Goal: Task Accomplishment & Management: Manage account settings

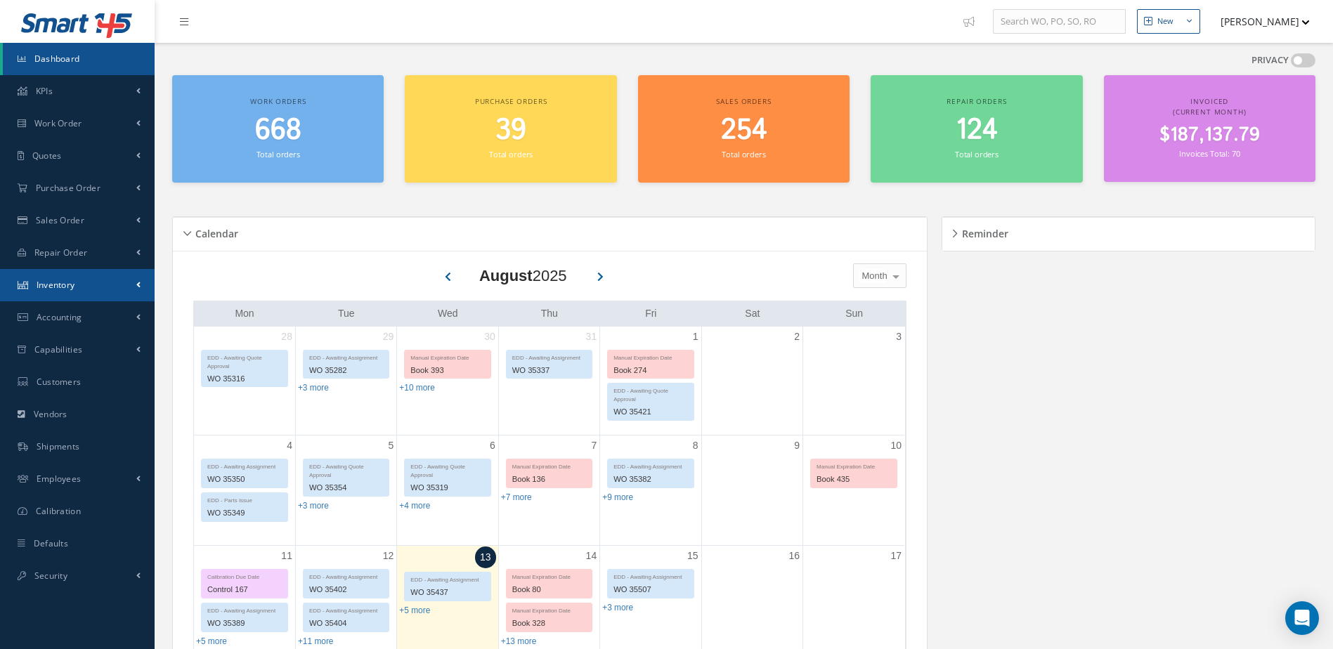
click at [65, 284] on span "Inventory" at bounding box center [56, 285] width 39 height 12
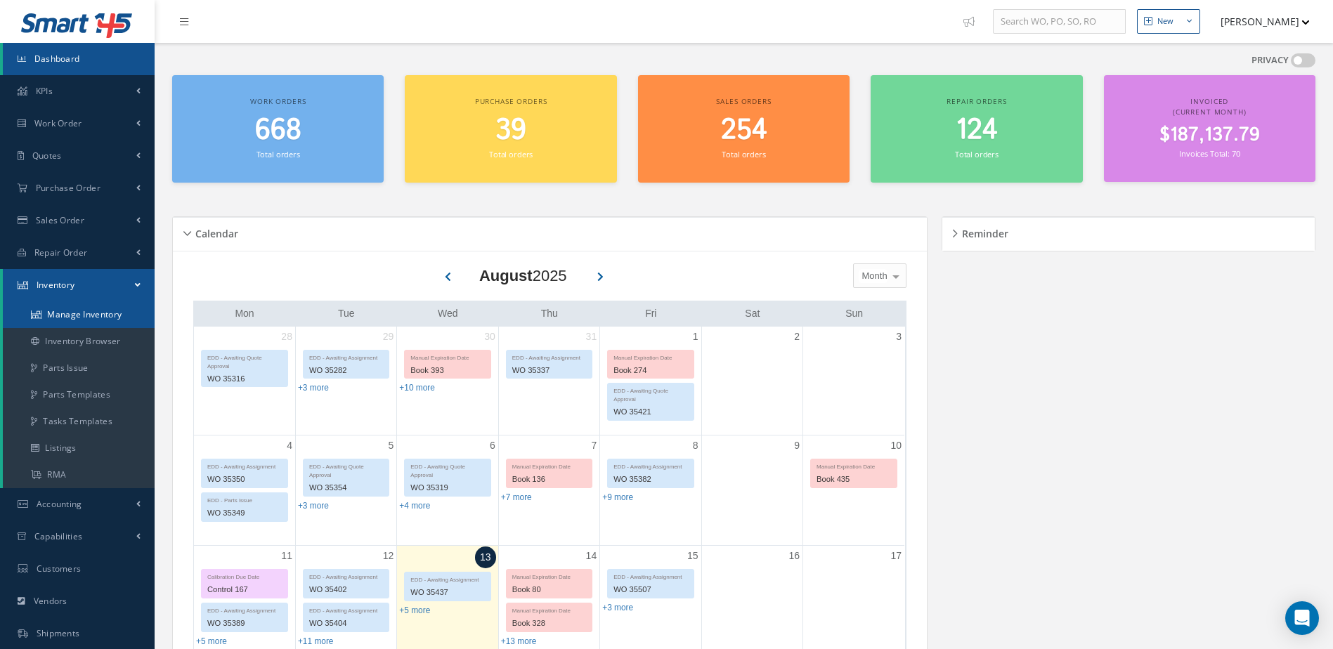
click at [68, 316] on link "Manage Inventory" at bounding box center [79, 314] width 152 height 27
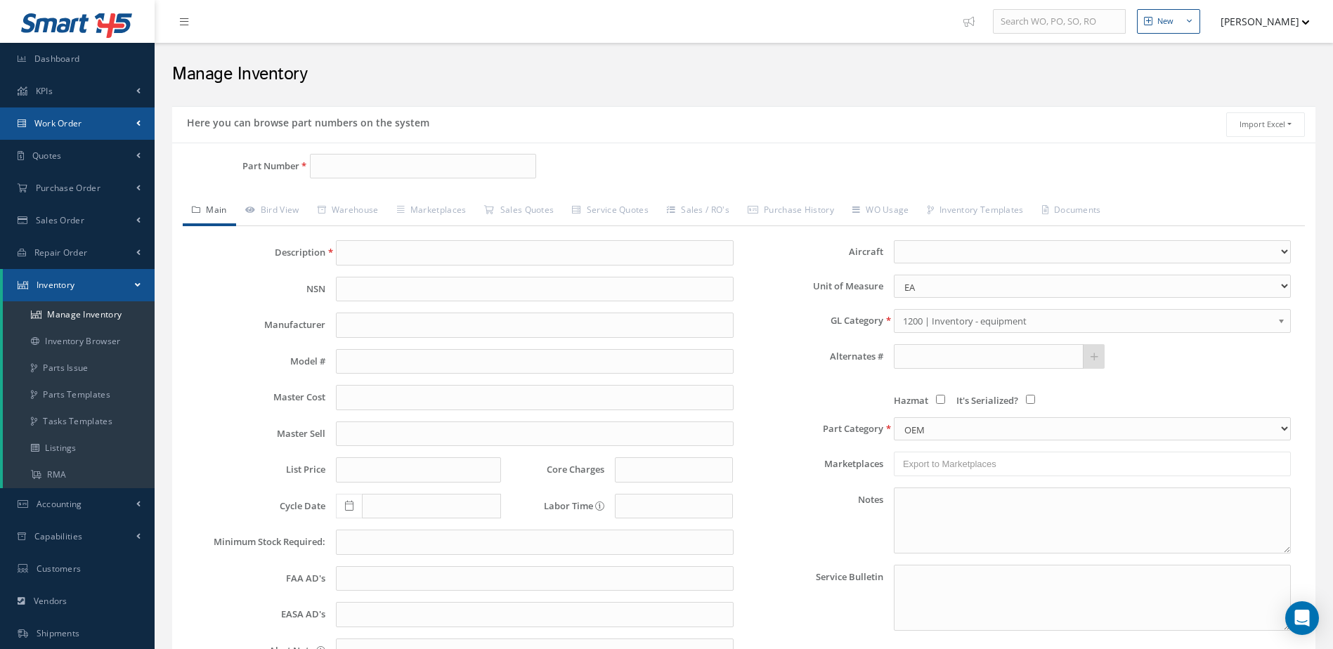
click at [105, 126] on link "Work Order" at bounding box center [77, 123] width 155 height 32
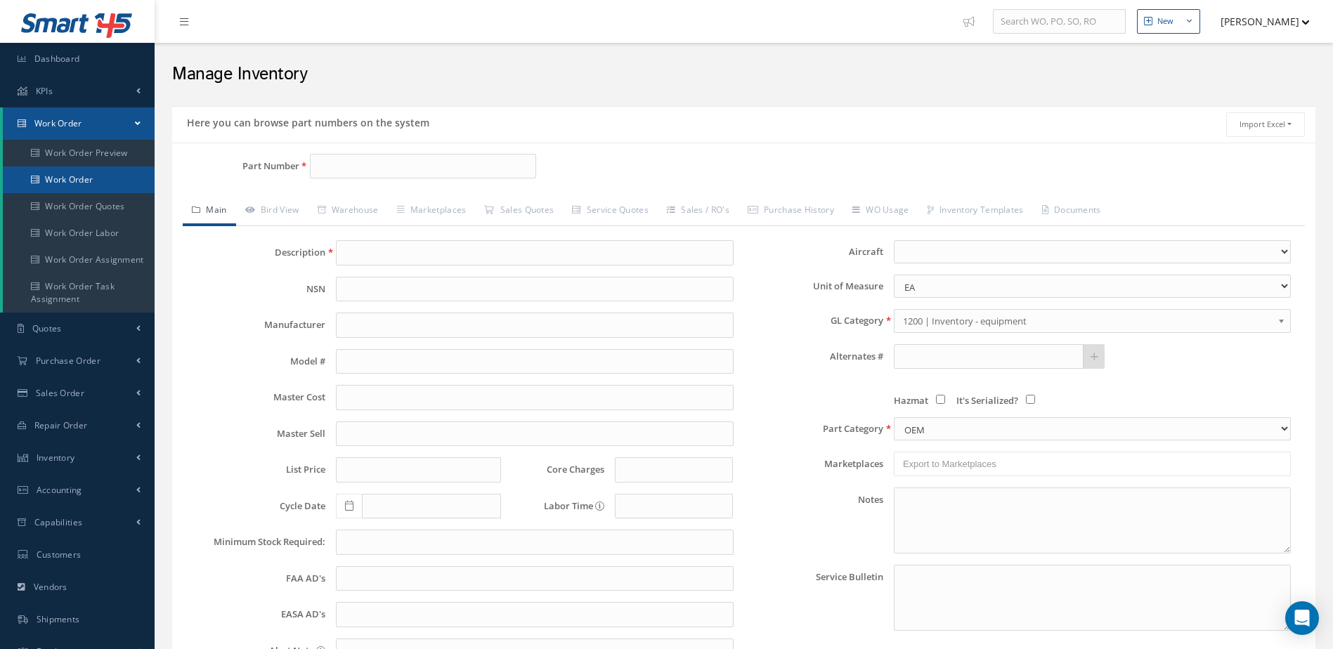
click at [98, 177] on link "Work Order" at bounding box center [79, 180] width 152 height 27
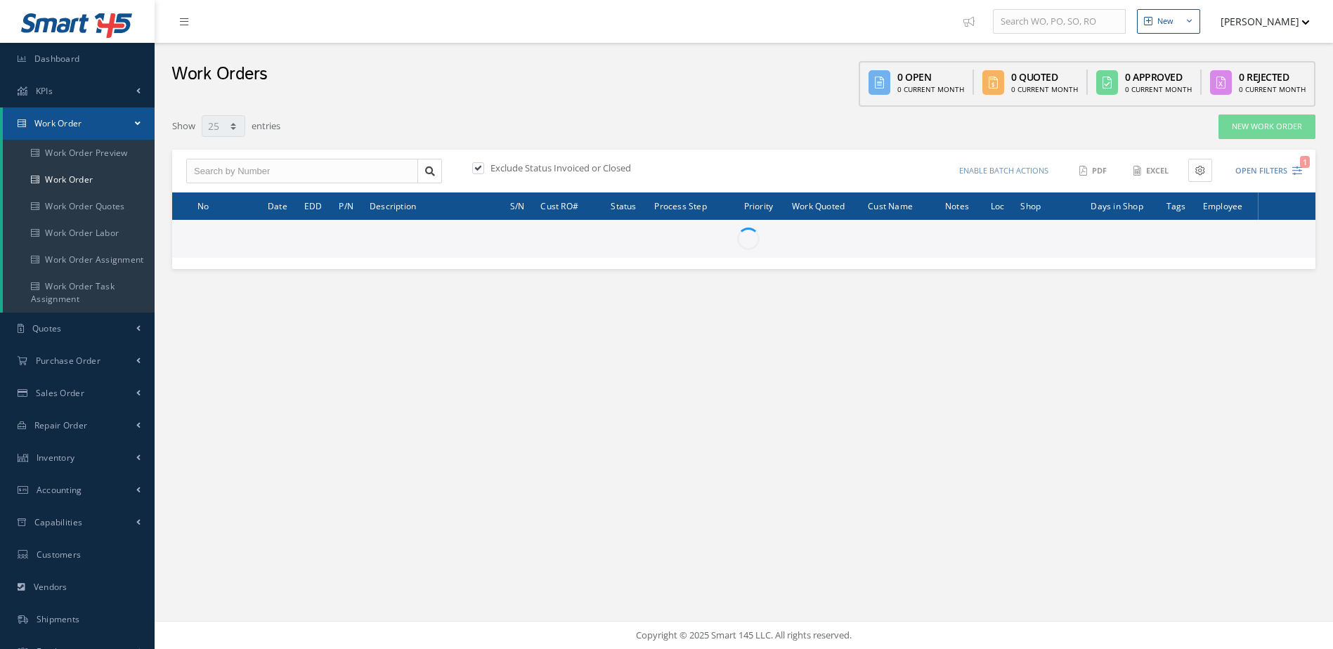
select select "25"
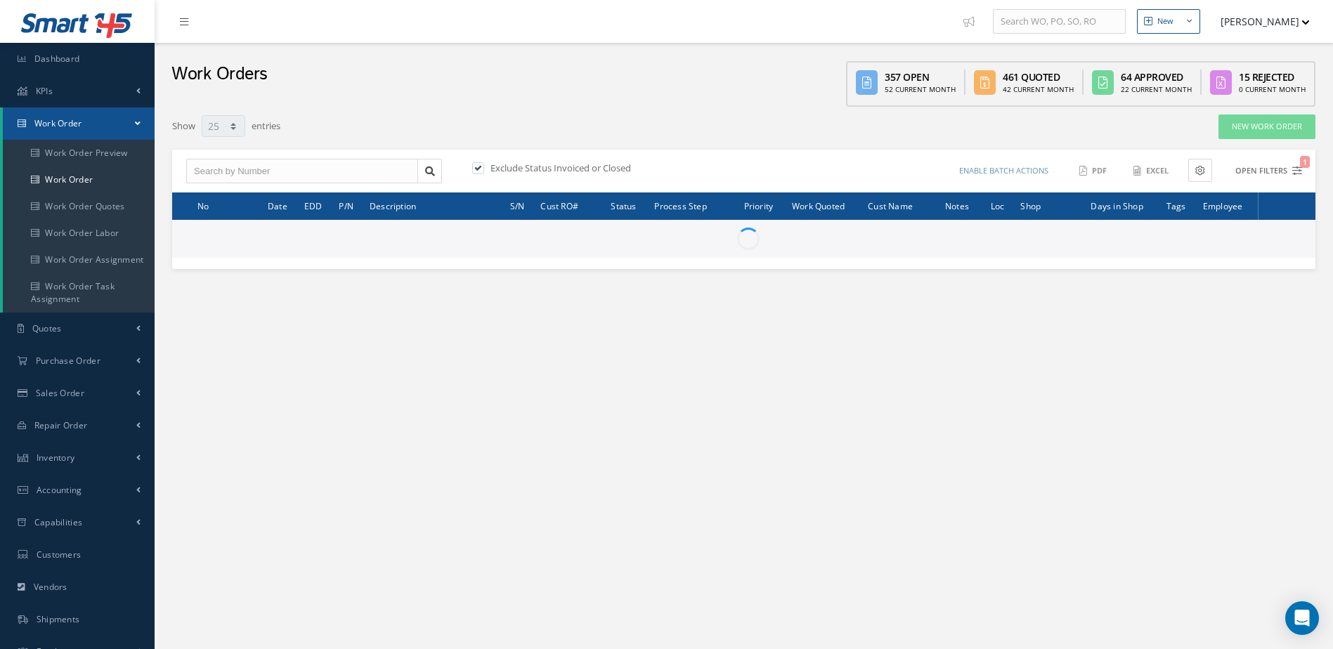
type input "All Work Request"
type input "All Work Performed"
type input "All Status"
type input "WO Part Status"
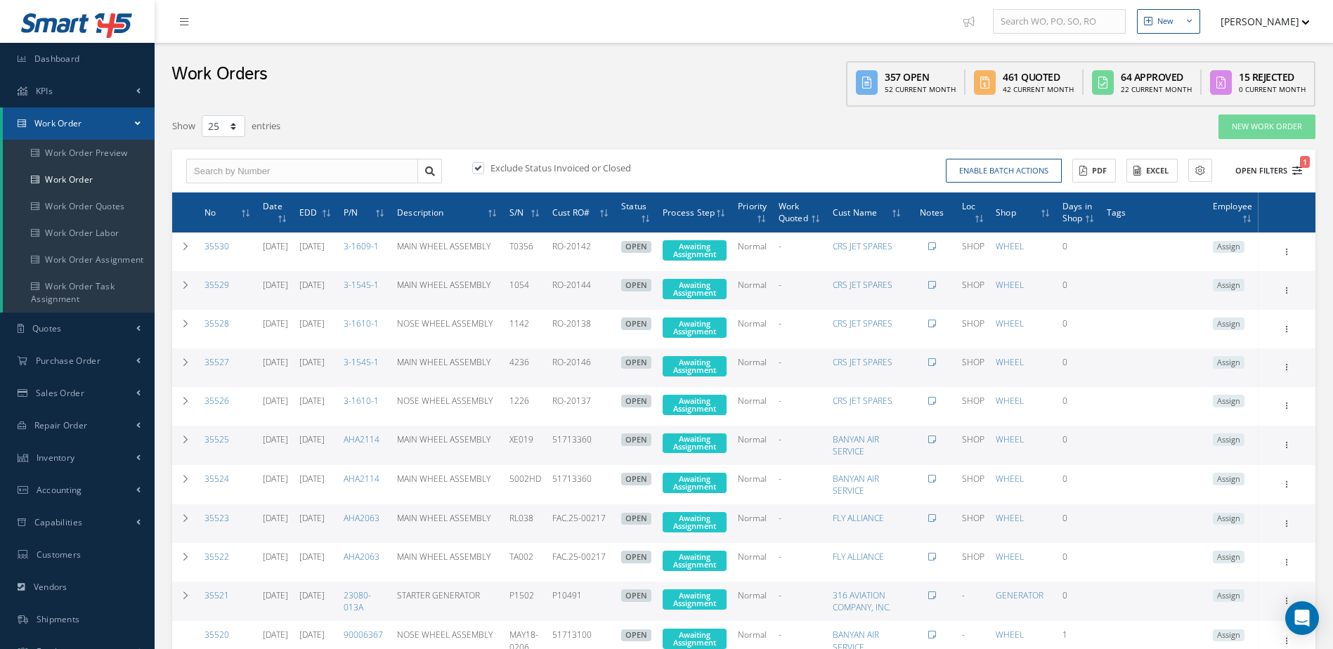
click at [1298, 167] on icon "1" at bounding box center [1297, 171] width 10 height 10
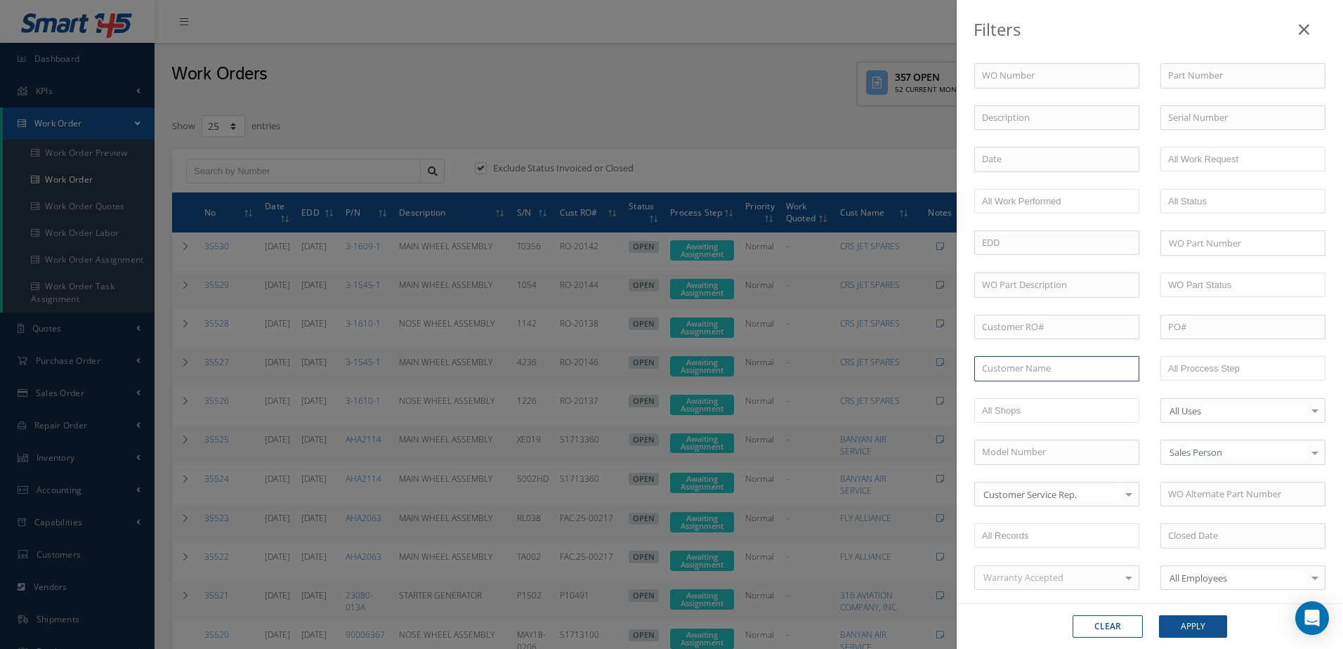
click at [1061, 370] on input "text" at bounding box center [1056, 368] width 165 height 25
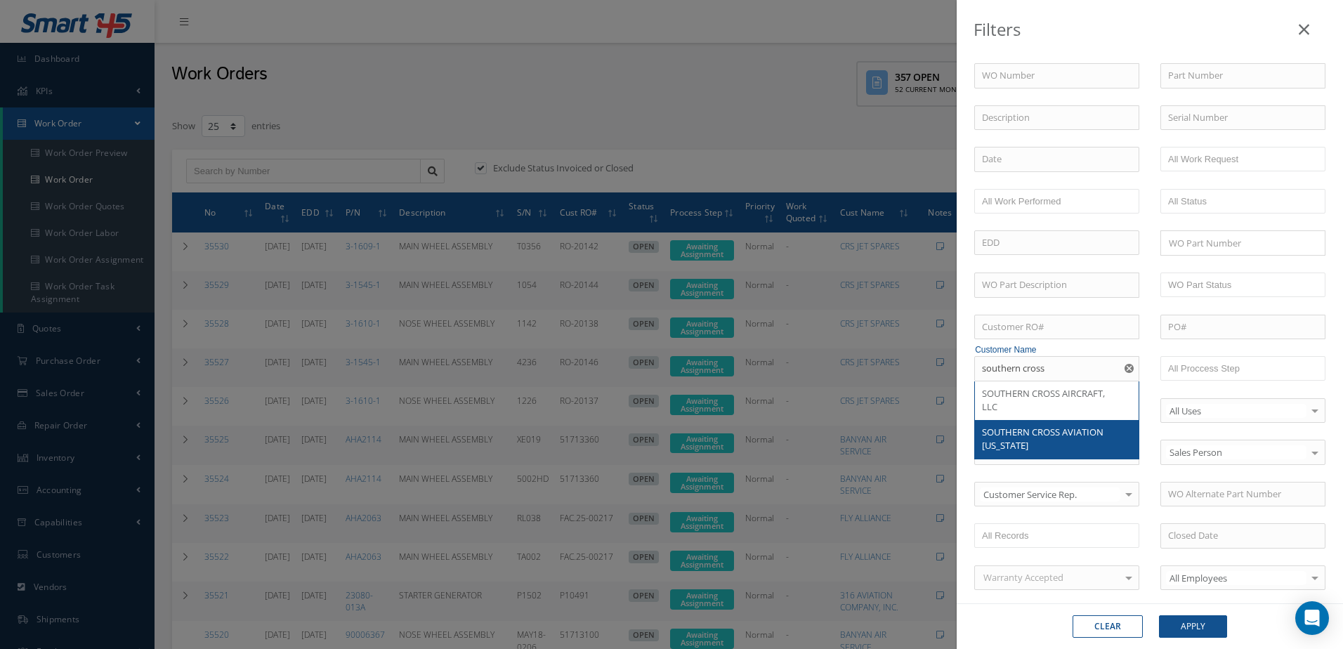
click at [1074, 448] on div "SOUTHERN CROSS AVIATION ALASKA" at bounding box center [1057, 439] width 150 height 27
type input "SOUTHERN CROSS AVIATION ALASKA"
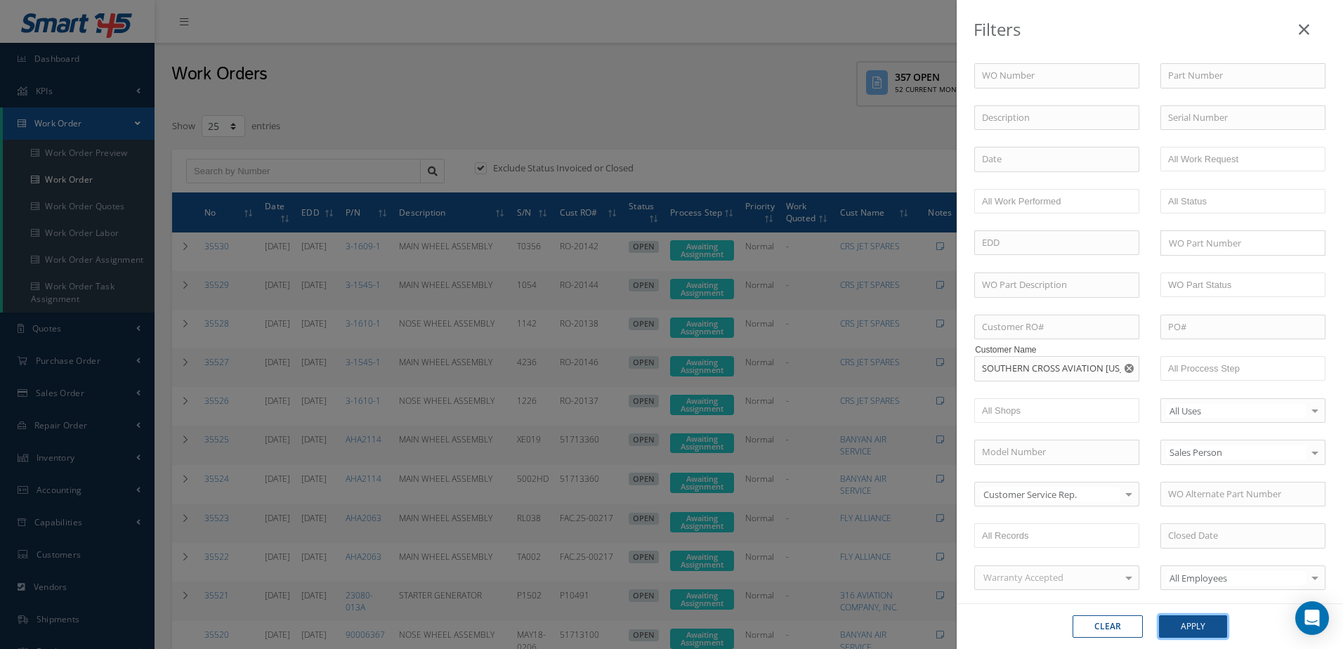
click at [1201, 626] on button "Apply" at bounding box center [1193, 626] width 68 height 22
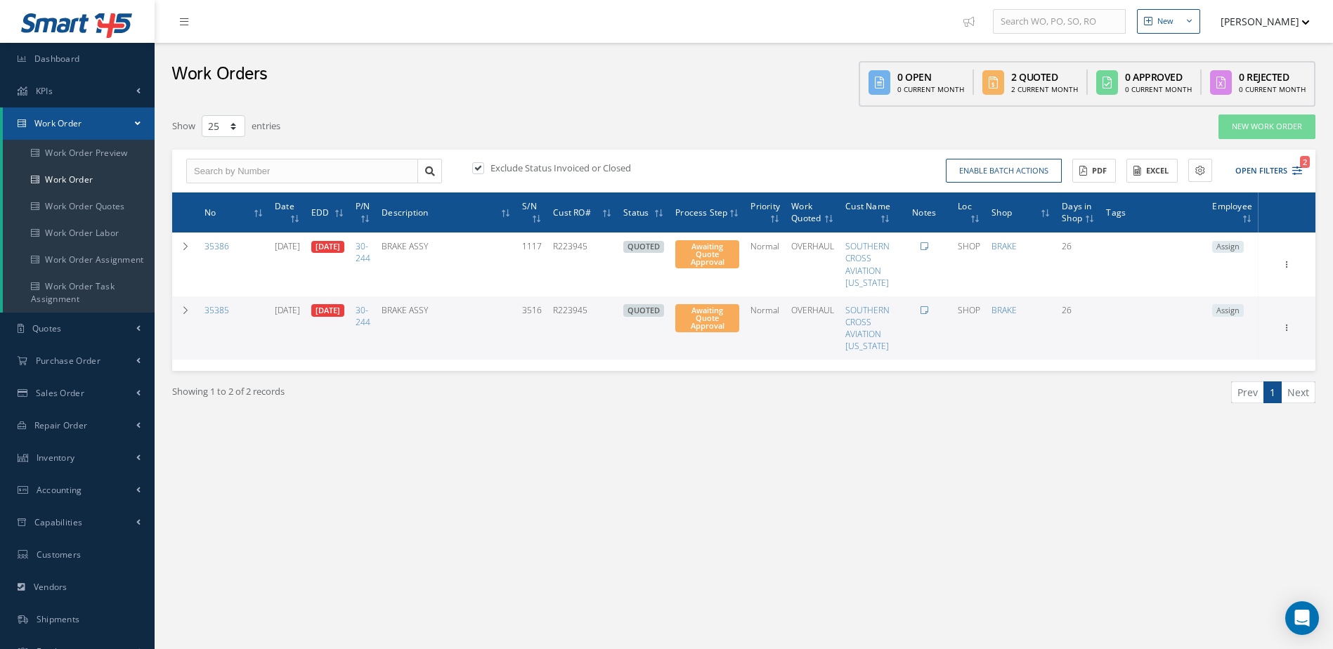
click at [483, 169] on label at bounding box center [485, 168] width 4 height 13
click at [478, 169] on input "checkbox" at bounding box center [476, 168] width 9 height 9
checkbox input "false"
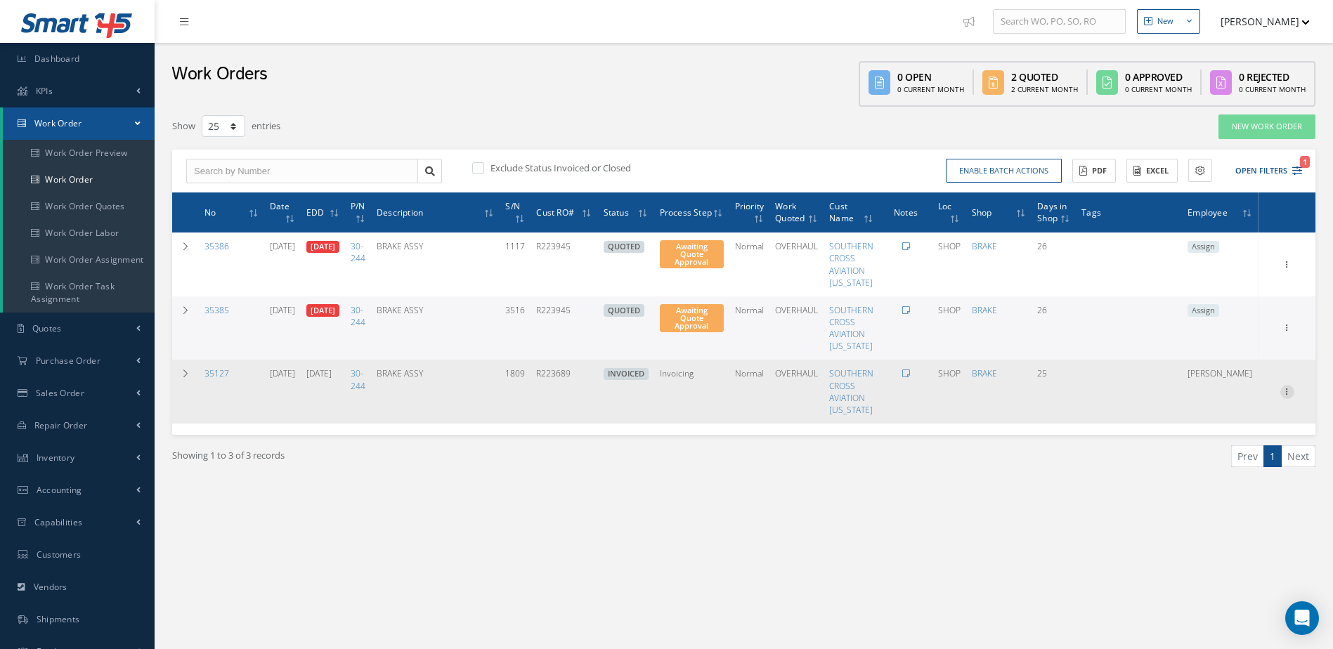
click at [1287, 269] on icon at bounding box center [1287, 263] width 14 height 11
click at [1215, 416] on link "Edit" at bounding box center [1222, 419] width 111 height 18
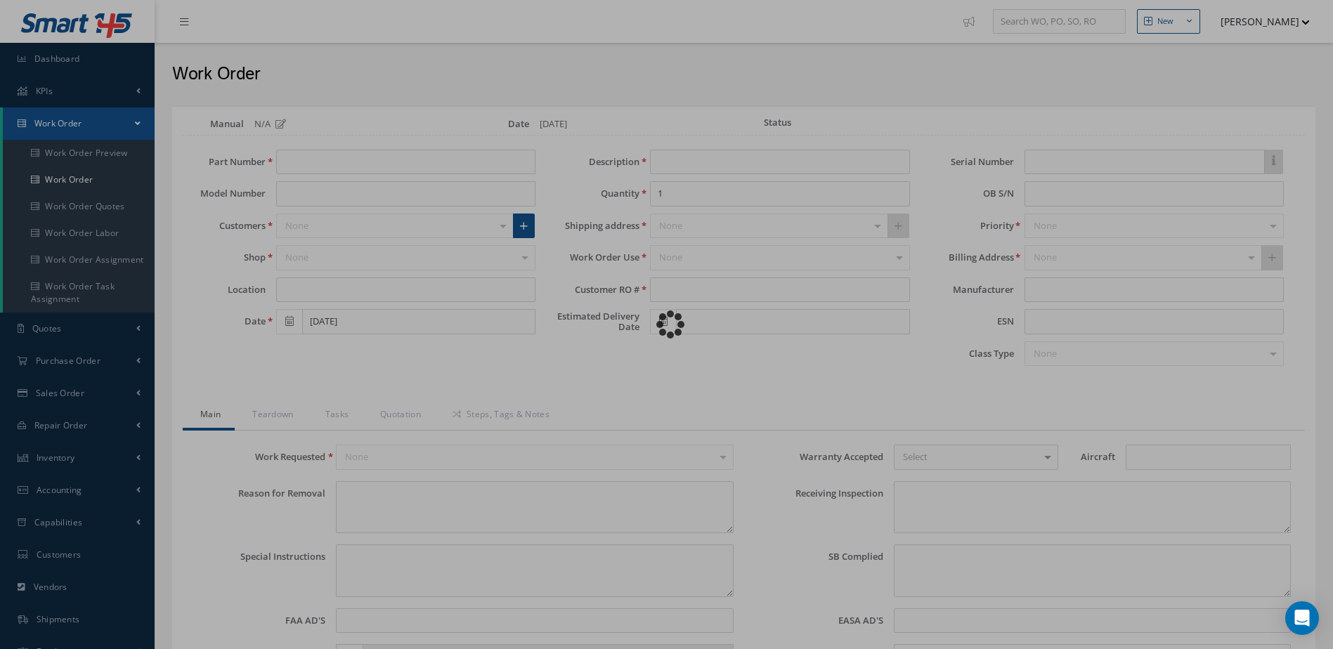
type input "30-244"
type input "PILATUS"
type input "SHOP"
type input "06/05/2025"
type input "BRAKE ASSY"
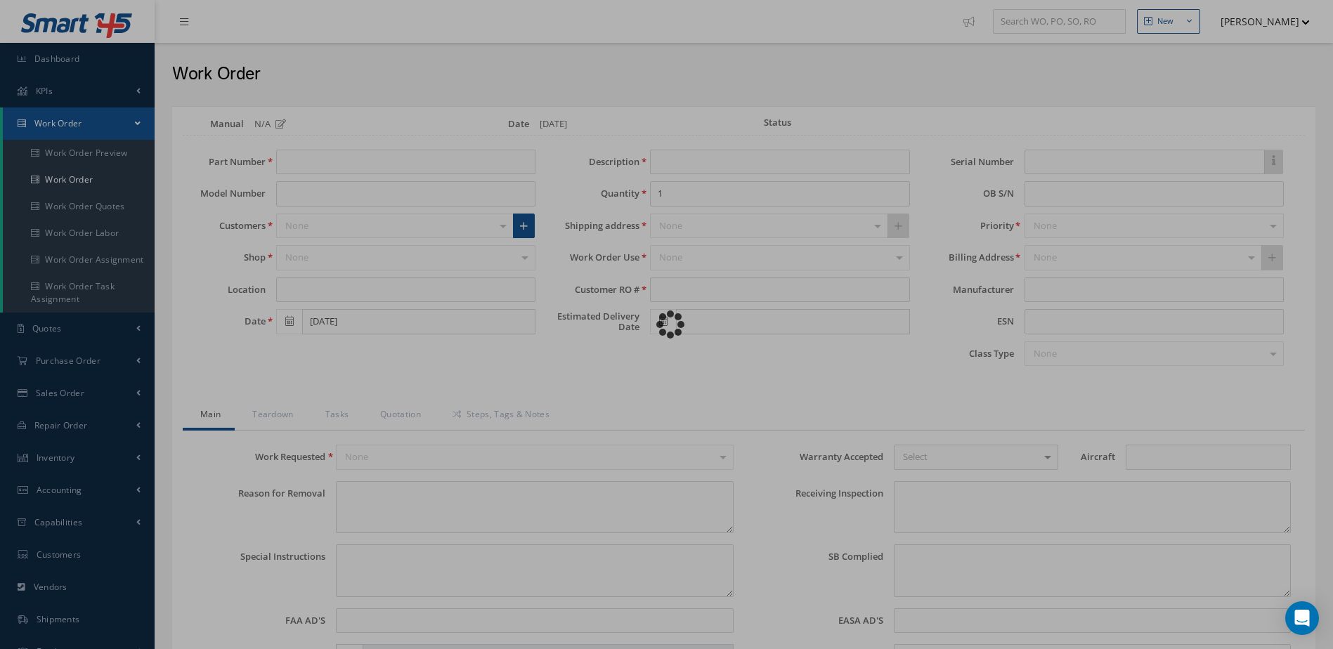
type input "R223689"
type input "06/26/2025"
type input "1809"
type textarea "WORN TO LIMITS."
type textarea "EVALUATE FOR OVERHAUL."
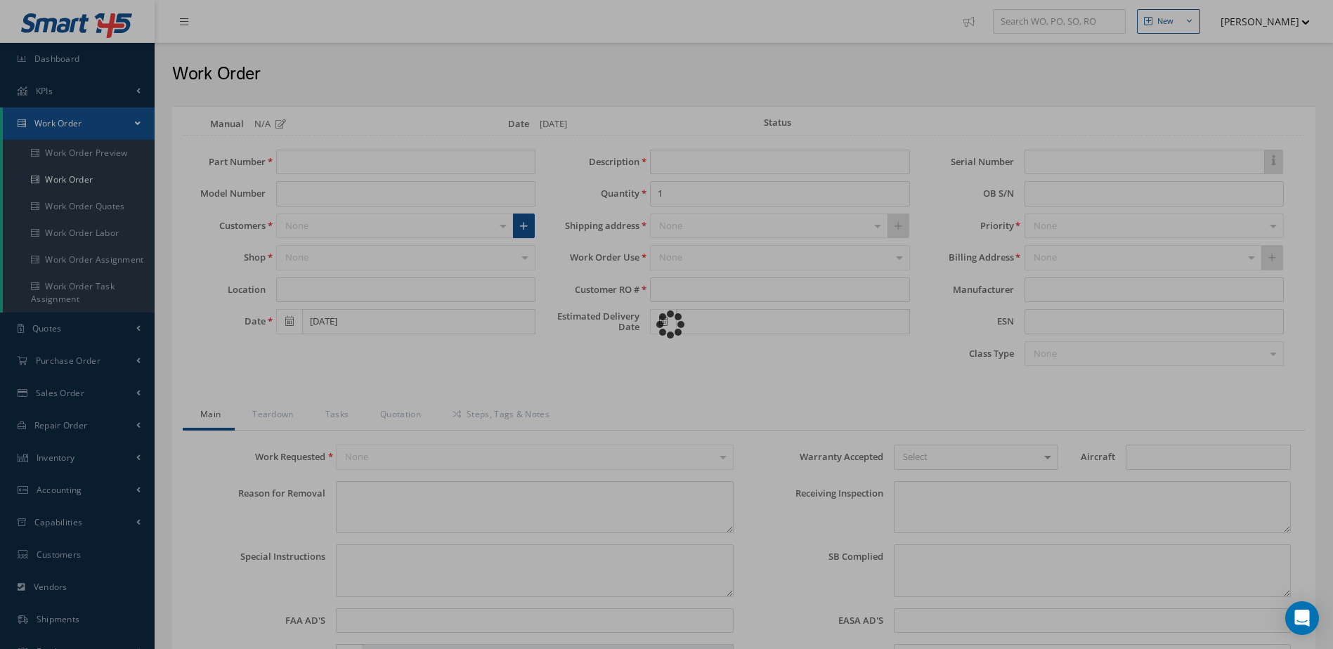
type input "NONE"
type textarea "NO VISUAL DAMAGE"
type textarea "NONE"
type input "NONE"
type input "WHITE"
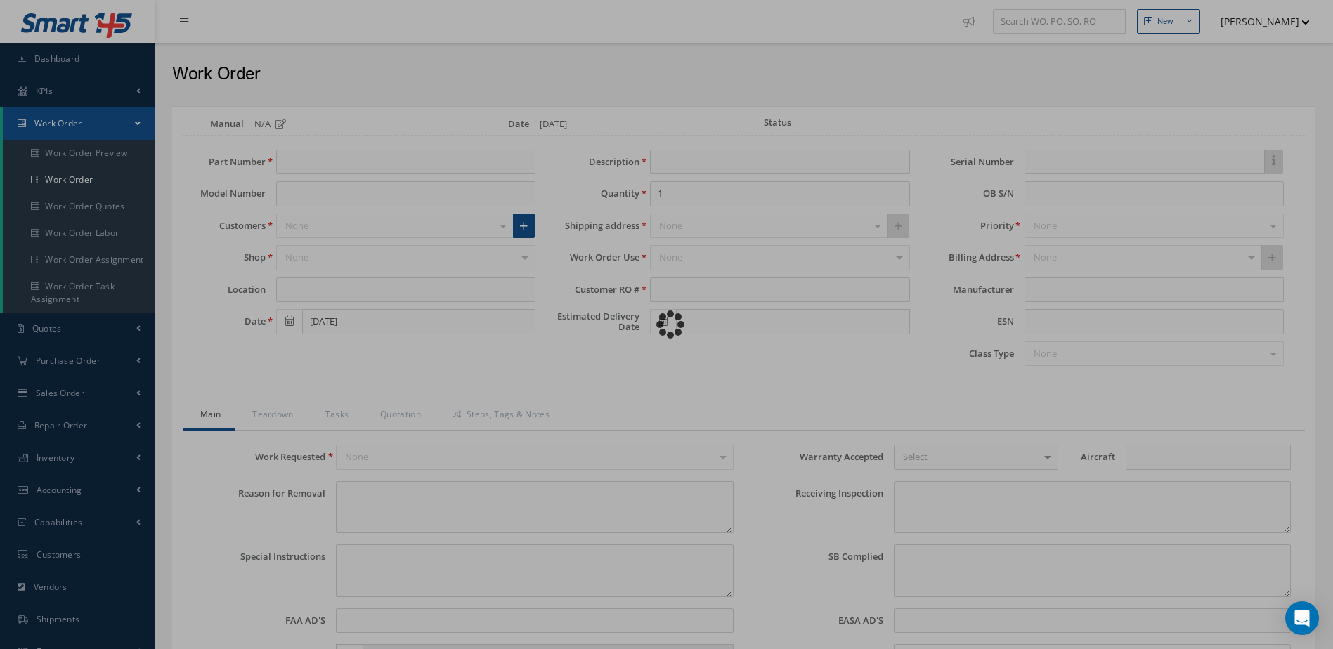
type textarea "ITEM OVERHAULED IN REFERENCE WITH CMM ATA CM30-244 , REVISION R , ISSUED May 25…"
type input "06/30/2025"
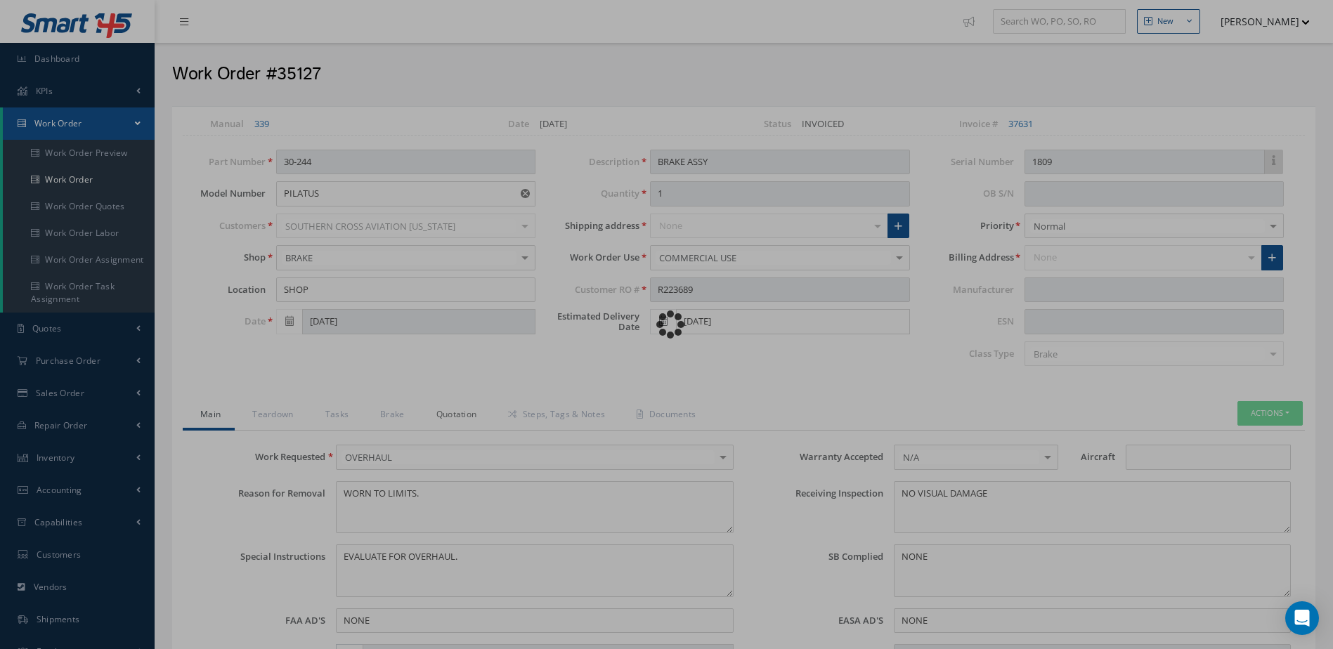
type input "."
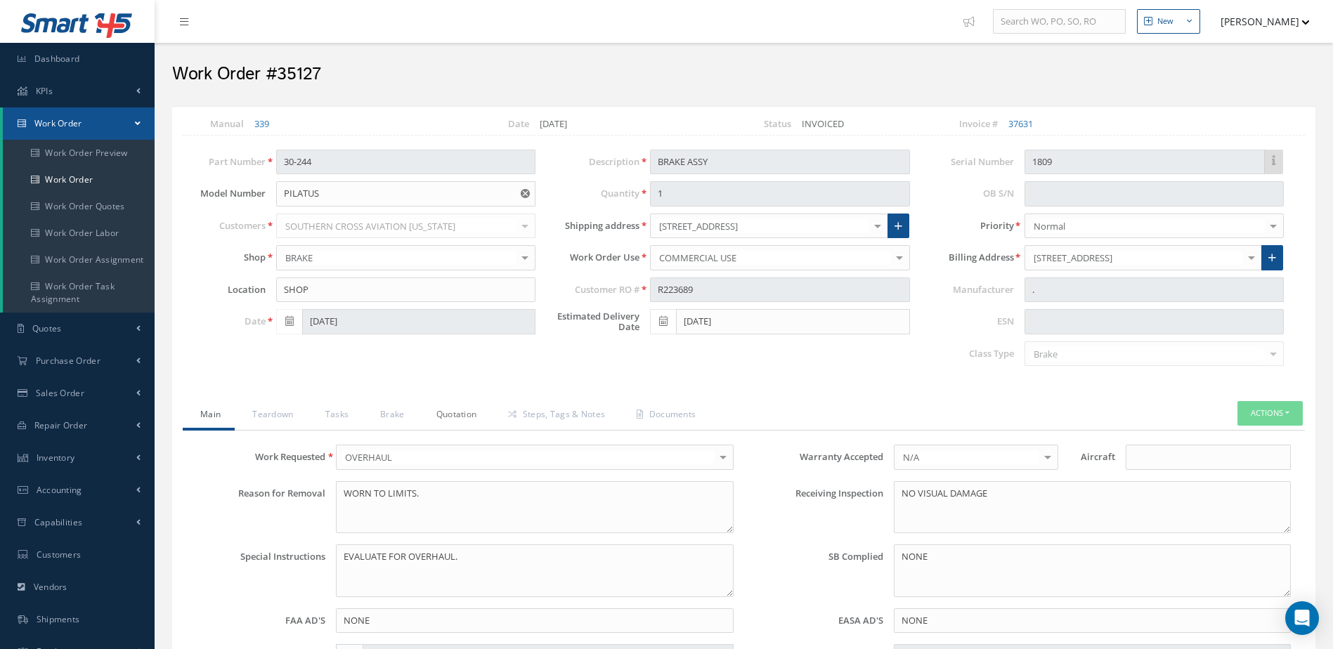
click at [455, 413] on link "Quotation" at bounding box center [455, 416] width 72 height 30
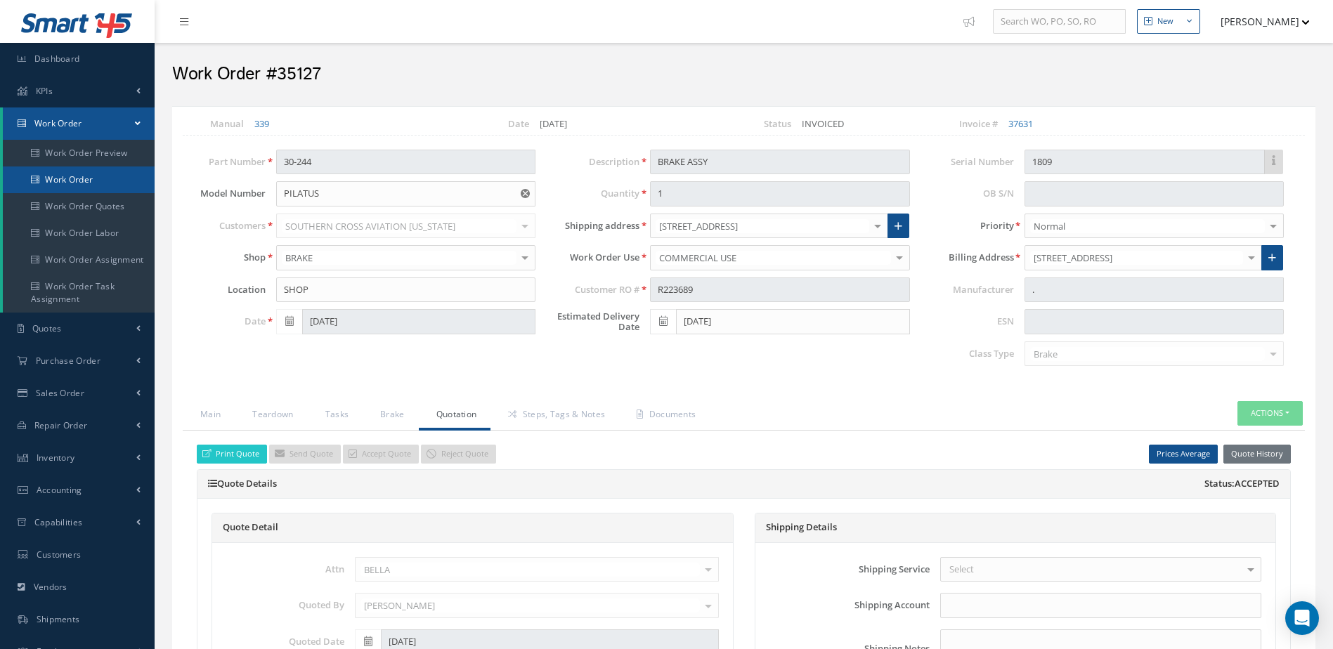
click at [73, 177] on link "Work Order" at bounding box center [79, 180] width 152 height 27
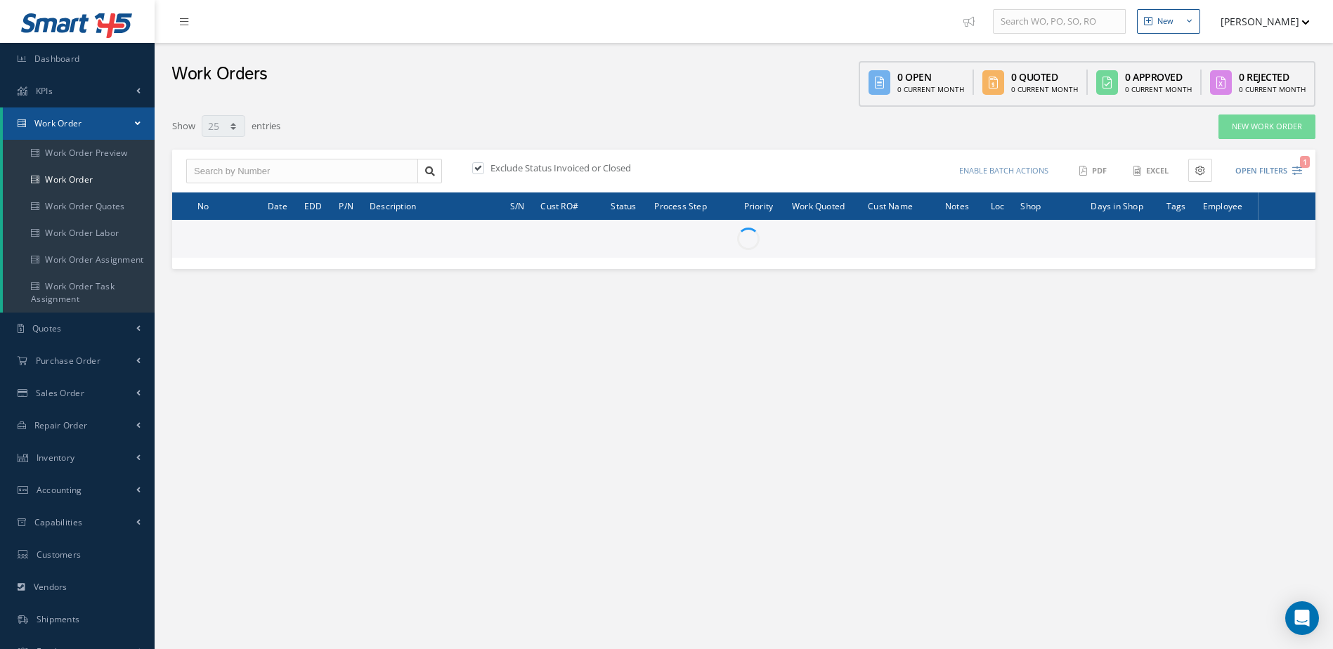
select select "25"
click at [77, 446] on link "Inventory" at bounding box center [77, 458] width 155 height 32
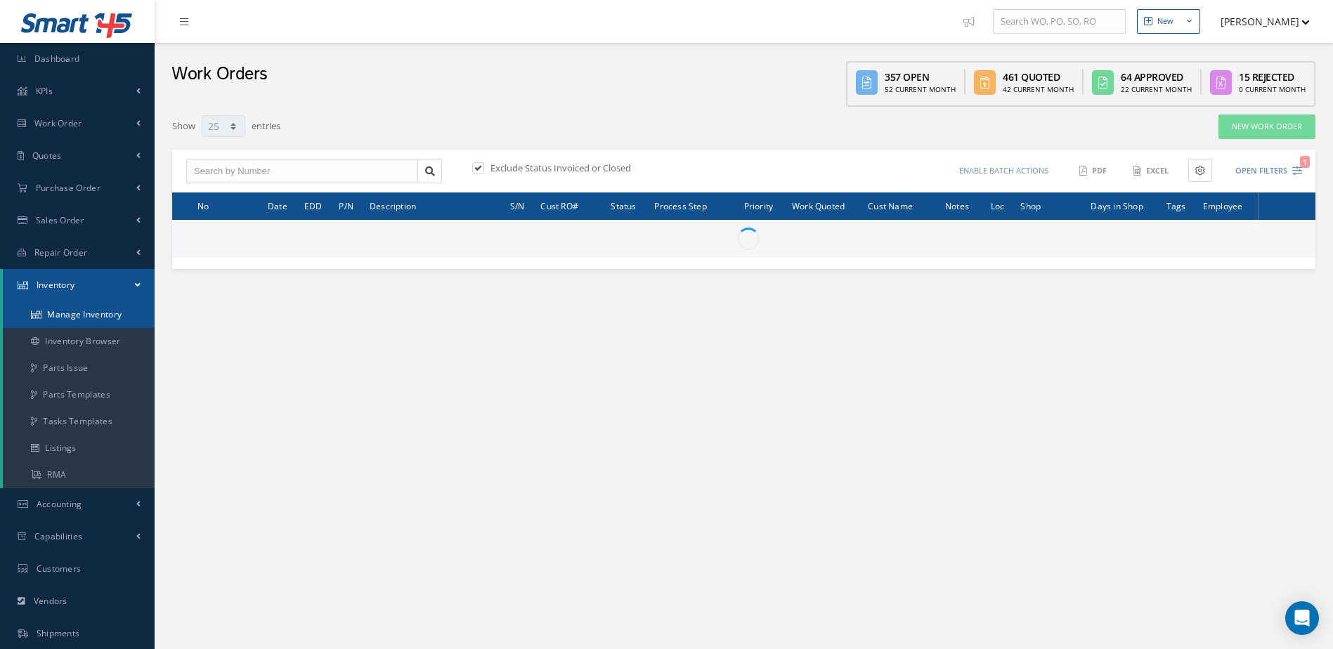
click at [85, 309] on link "Manage Inventory" at bounding box center [79, 314] width 152 height 27
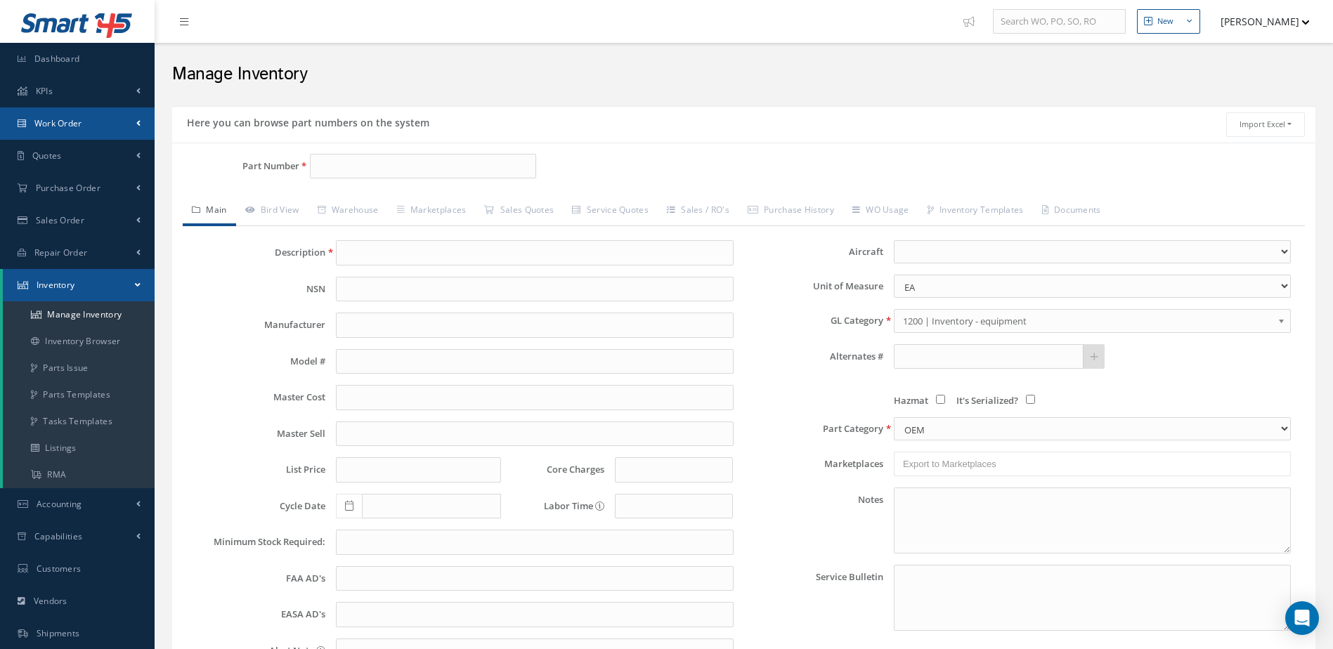
click at [96, 121] on link "Work Order" at bounding box center [77, 123] width 155 height 32
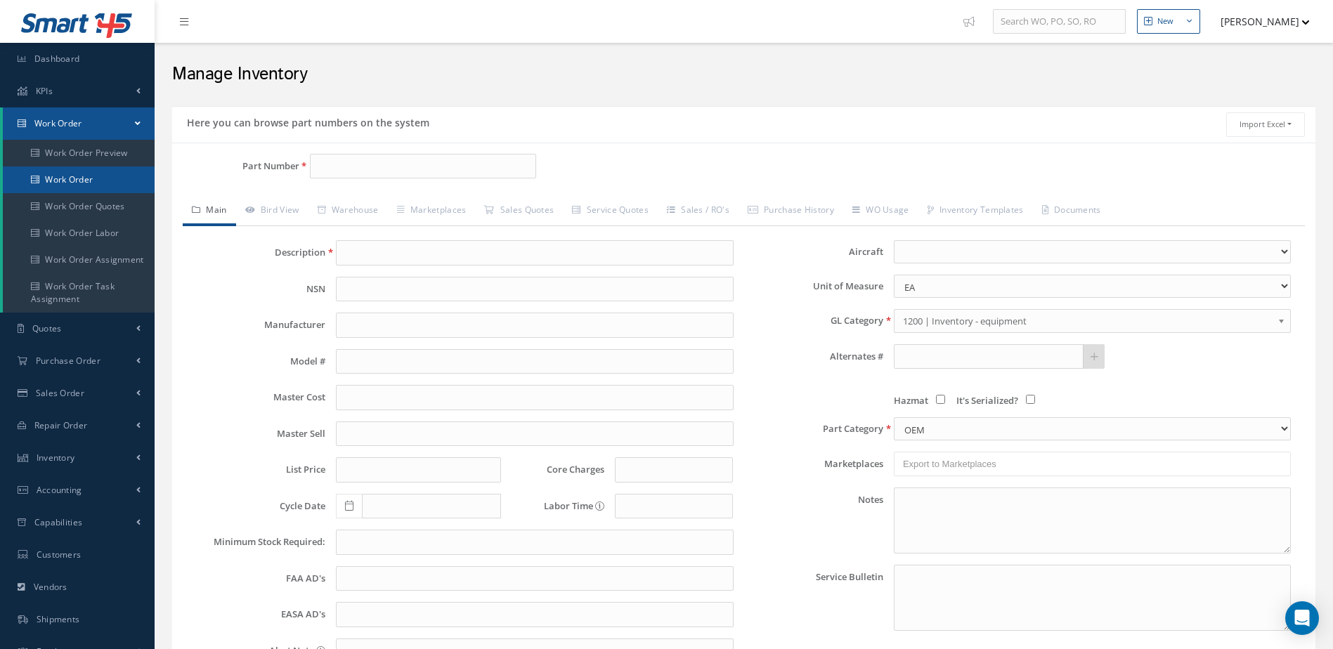
click at [87, 174] on link "Work Order" at bounding box center [79, 180] width 152 height 27
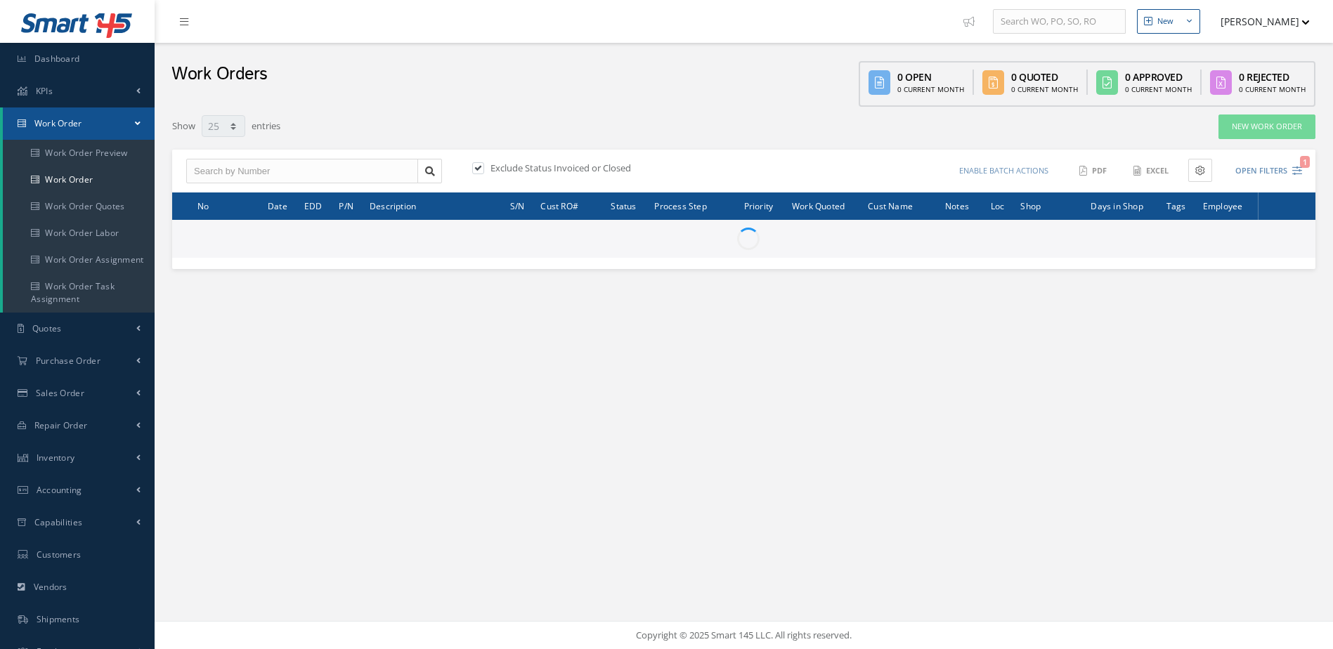
select select "25"
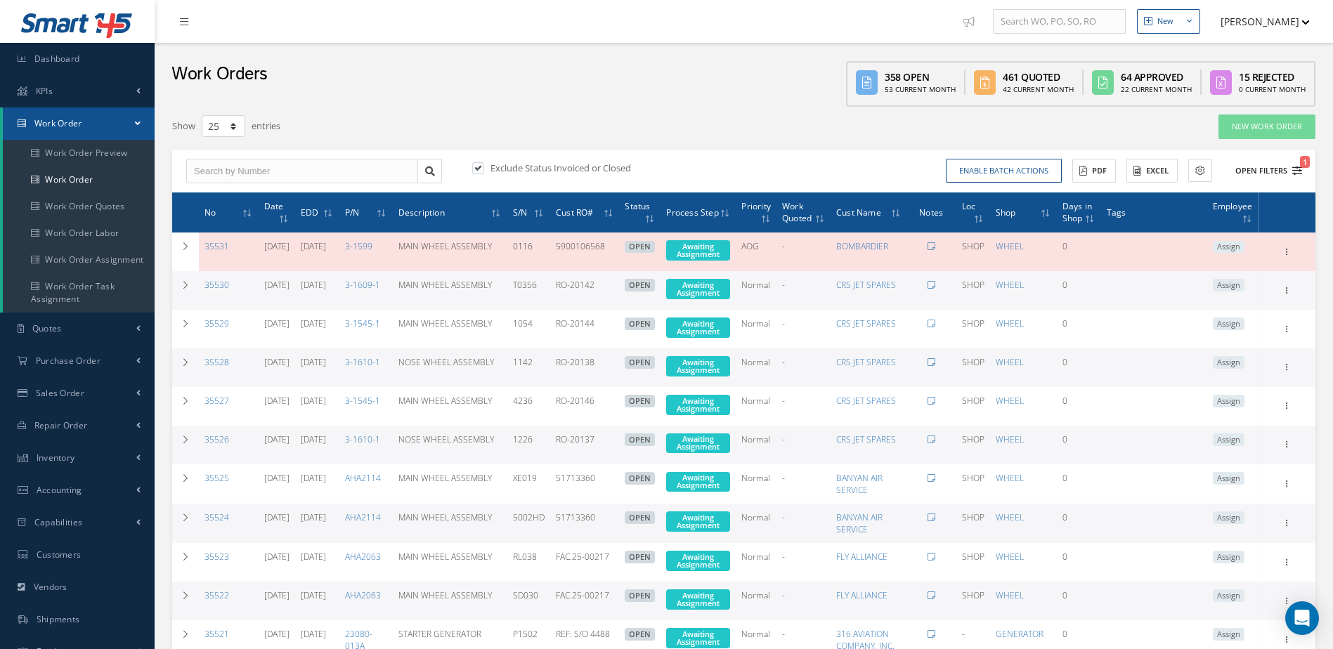
click at [1298, 169] on icon "1" at bounding box center [1297, 171] width 10 height 10
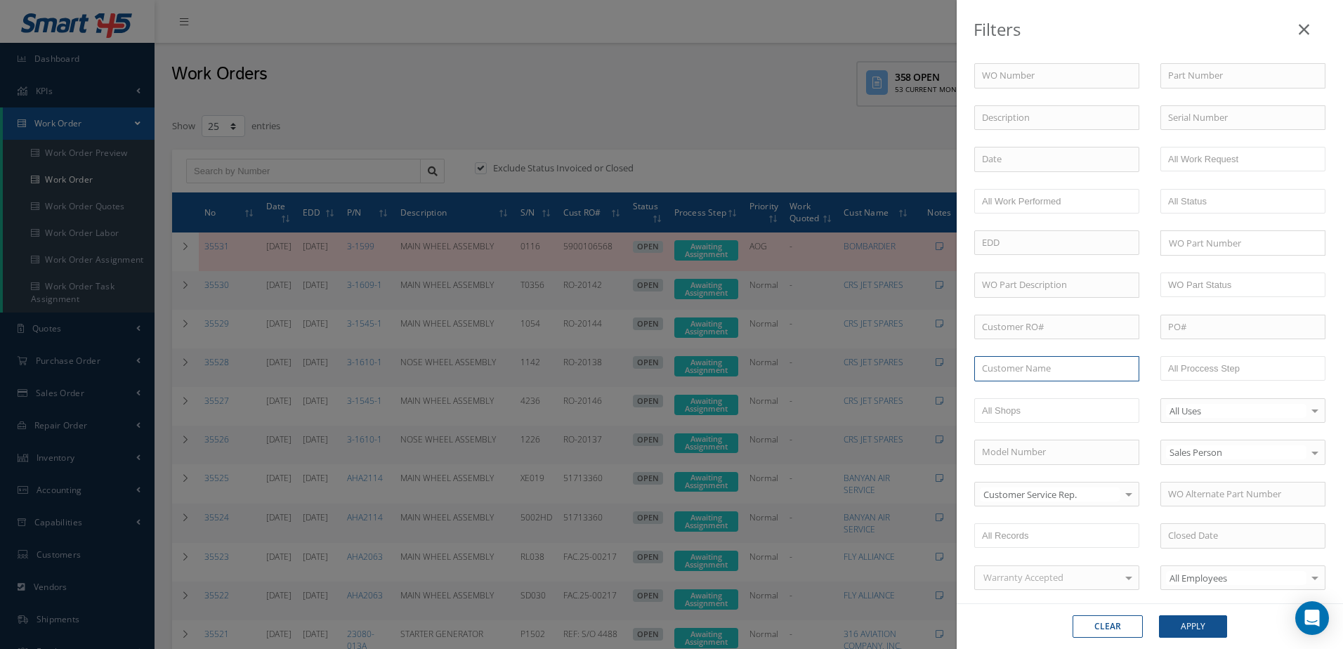
click at [1037, 379] on input "text" at bounding box center [1056, 368] width 165 height 25
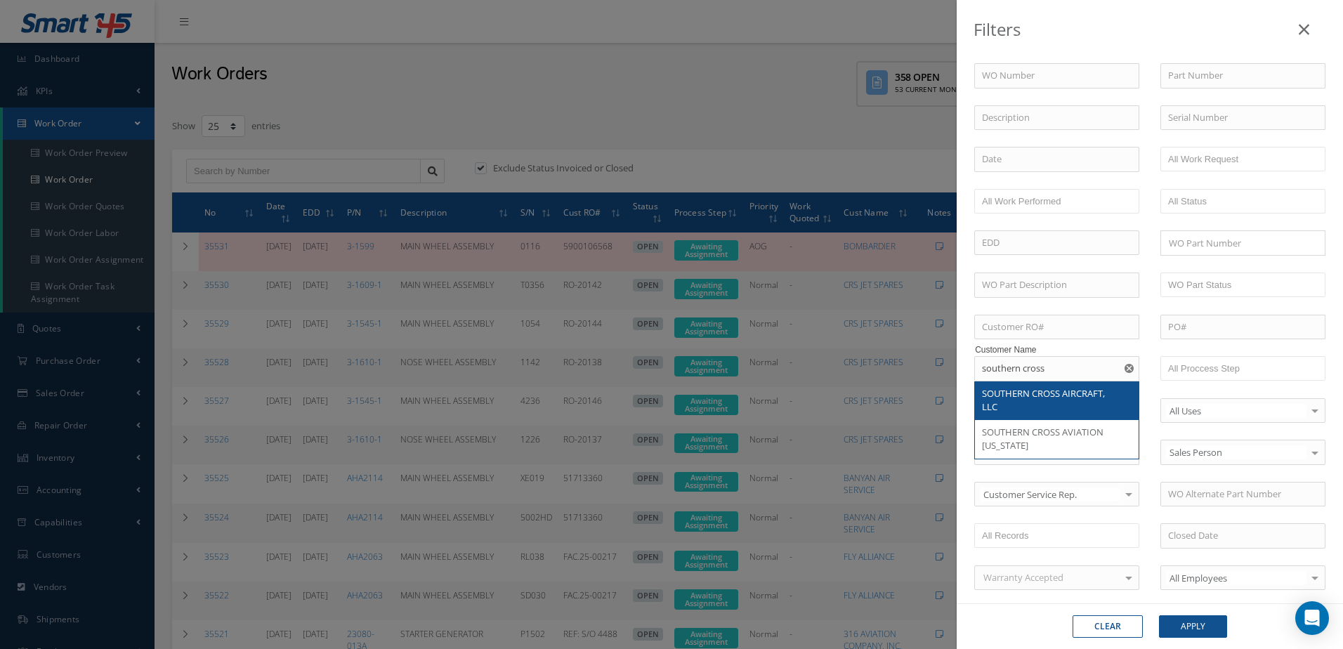
click at [1065, 403] on div "SOUTHERN CROSS AIRCRAFT, LLC" at bounding box center [1057, 400] width 150 height 27
type input "SOUTHERN CROSS AIRCRAFT, LLC"
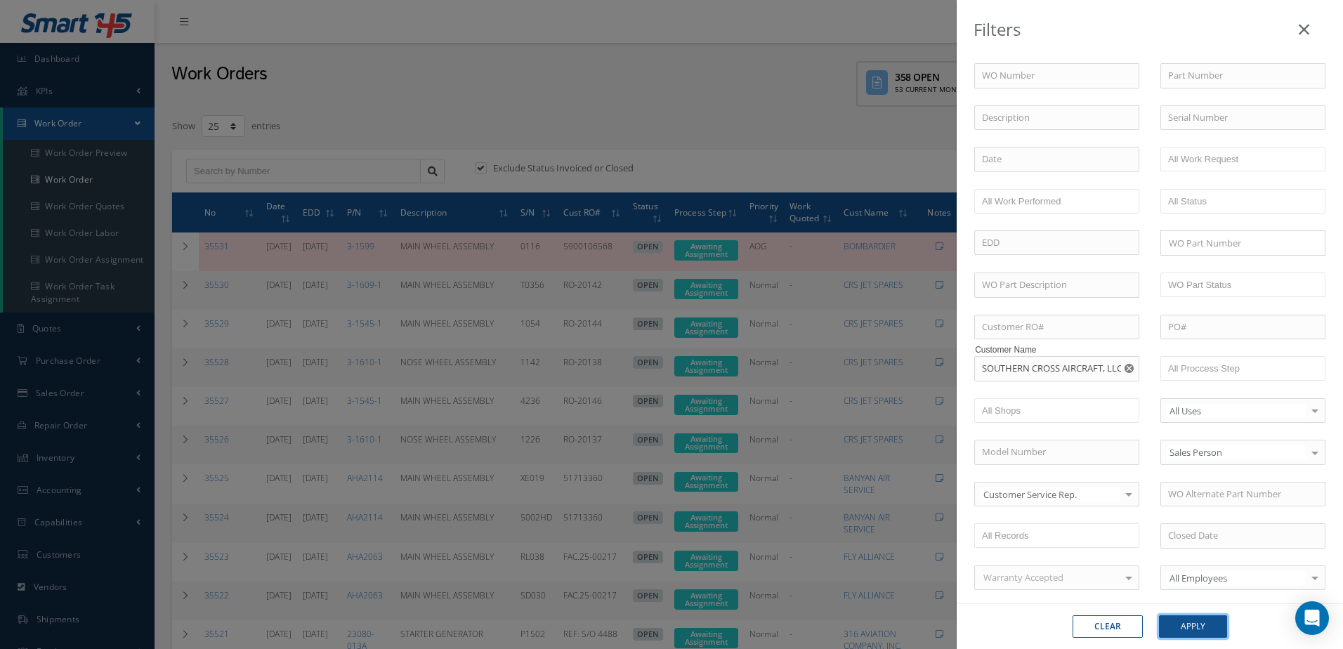
click at [1180, 618] on button "Apply" at bounding box center [1193, 626] width 68 height 22
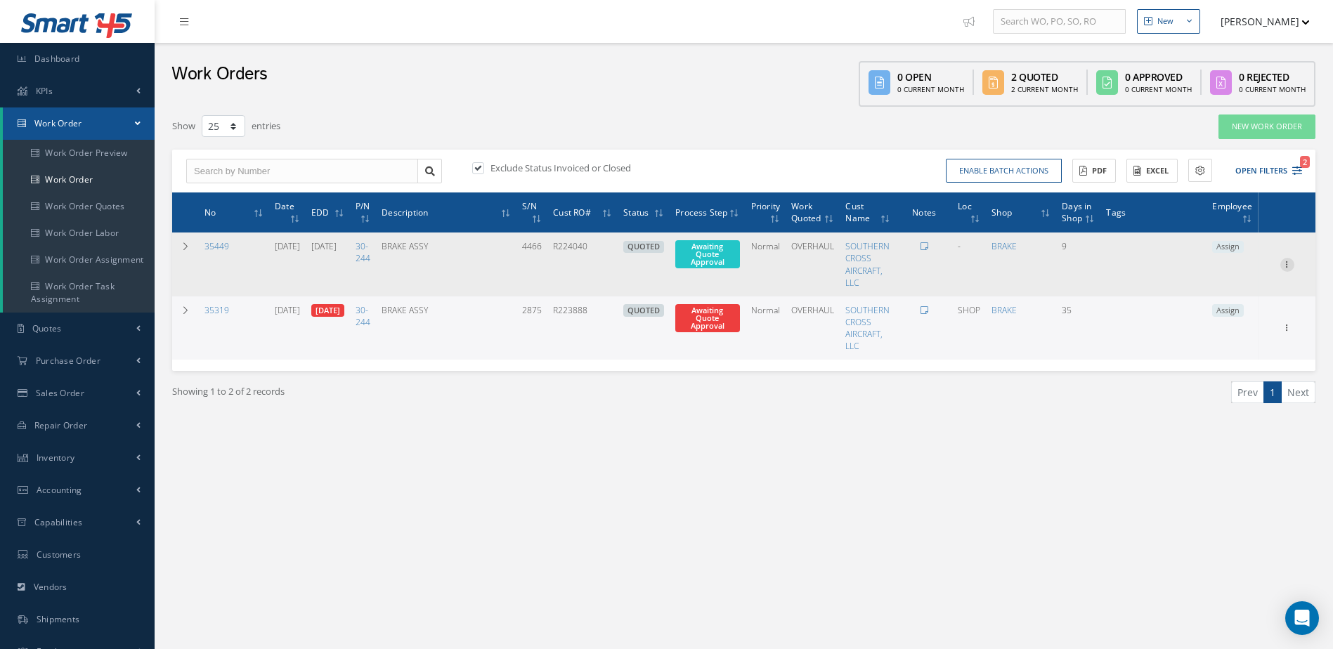
click at [1288, 263] on icon at bounding box center [1287, 263] width 14 height 11
click at [1224, 293] on link "Edit" at bounding box center [1222, 291] width 111 height 18
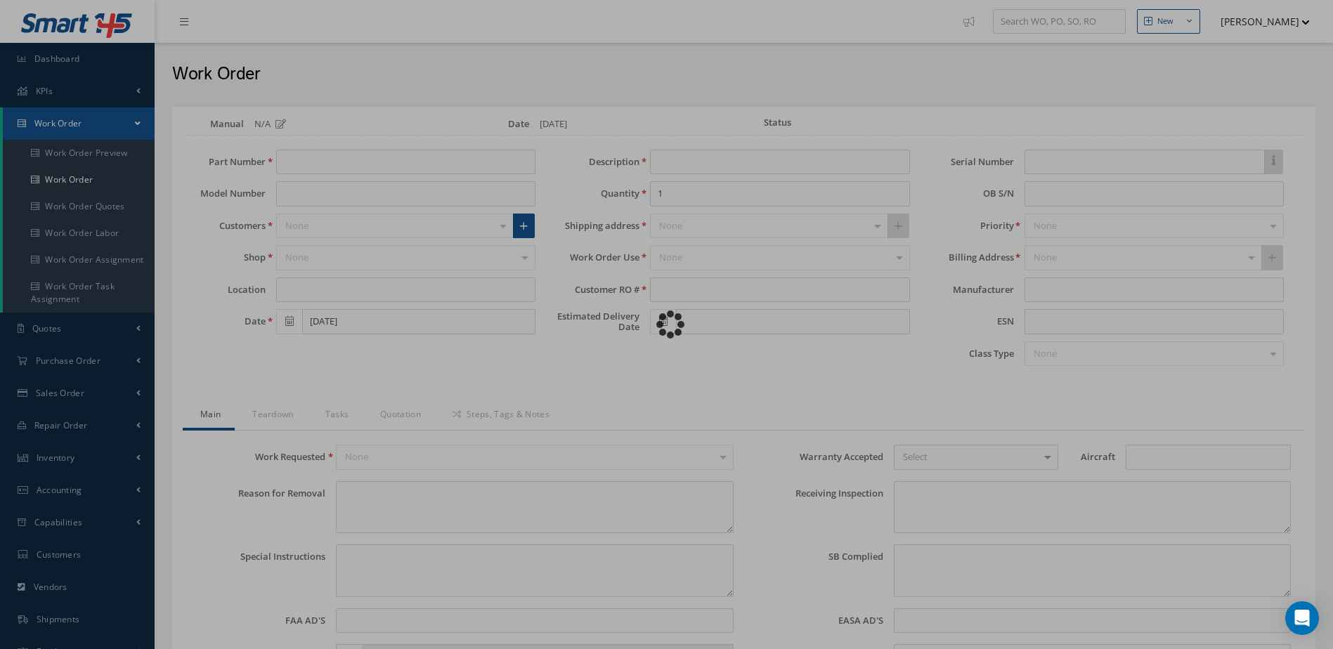
type input "30-244"
type input "PILATUS"
type input "08/04/2025"
type input "BRAKE ASSY"
type input "R224040"
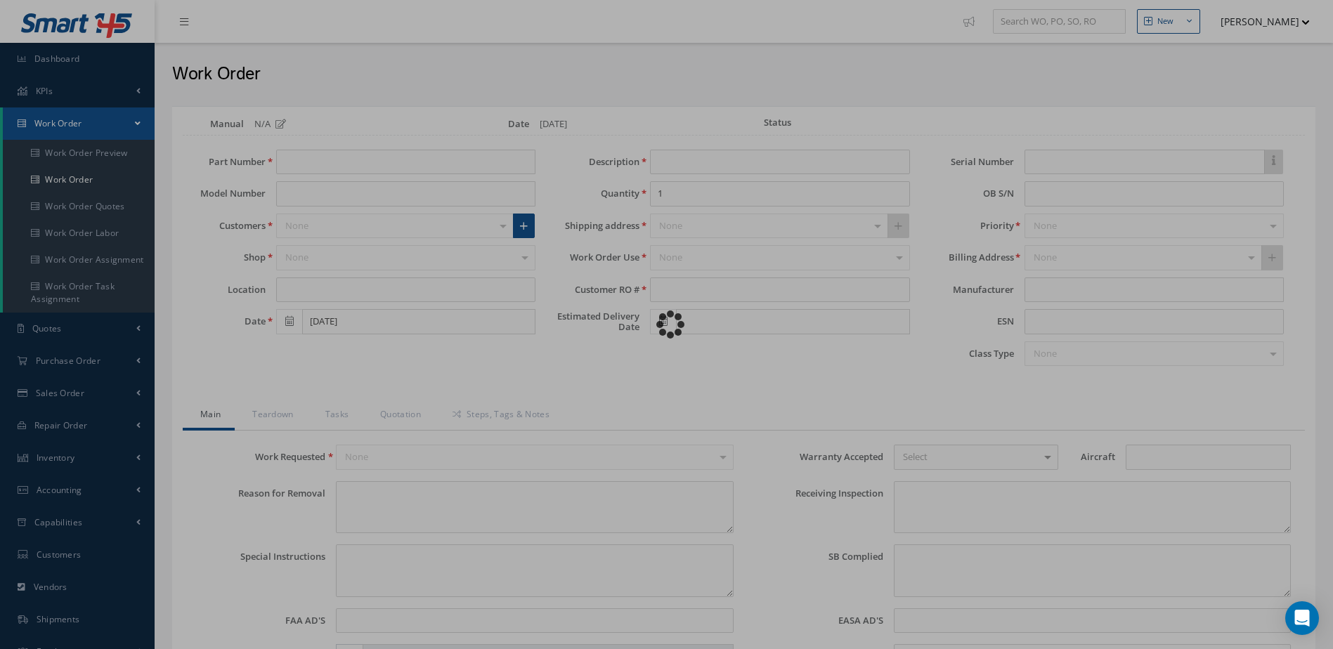
type input "08/22/2025"
type input "4466"
type textarea "NONE"
type textarea "PLEASE SEE R.O. FOR DETAILS"
type input "NONE"
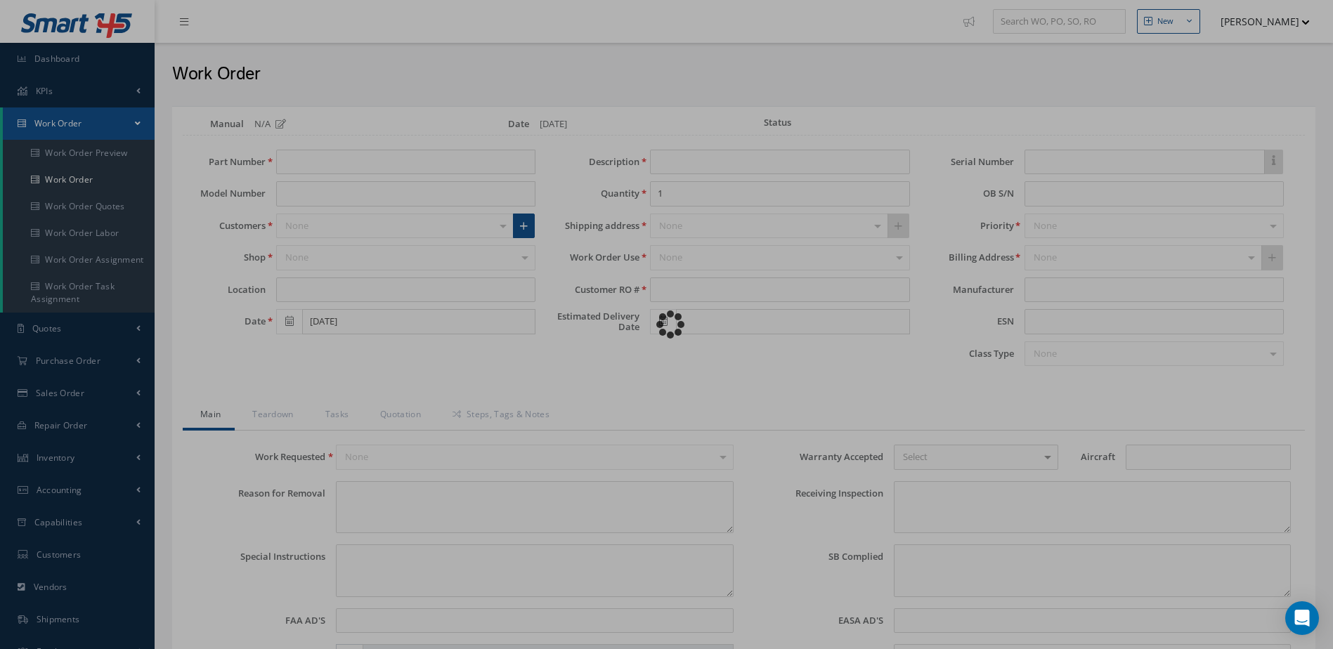
type textarea "NO VISUAL DAMAGE"
type textarea "NONE"
type input "NONE"
type input "WHITE"
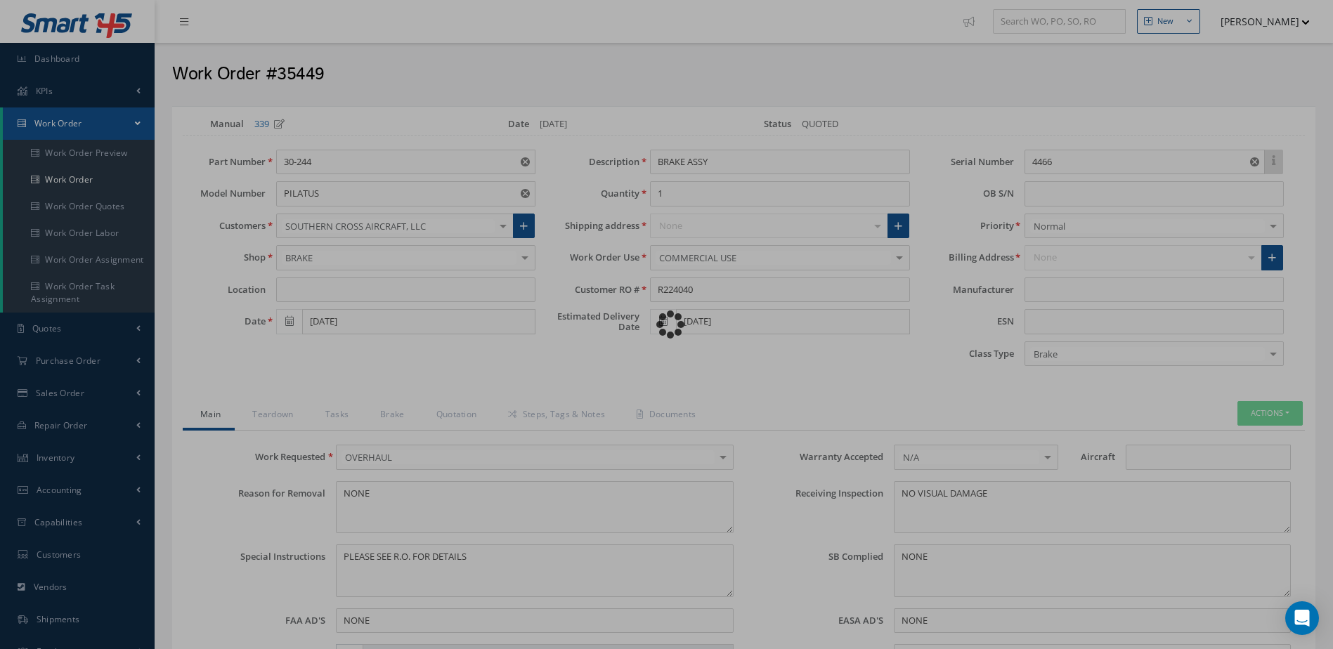
type input "."
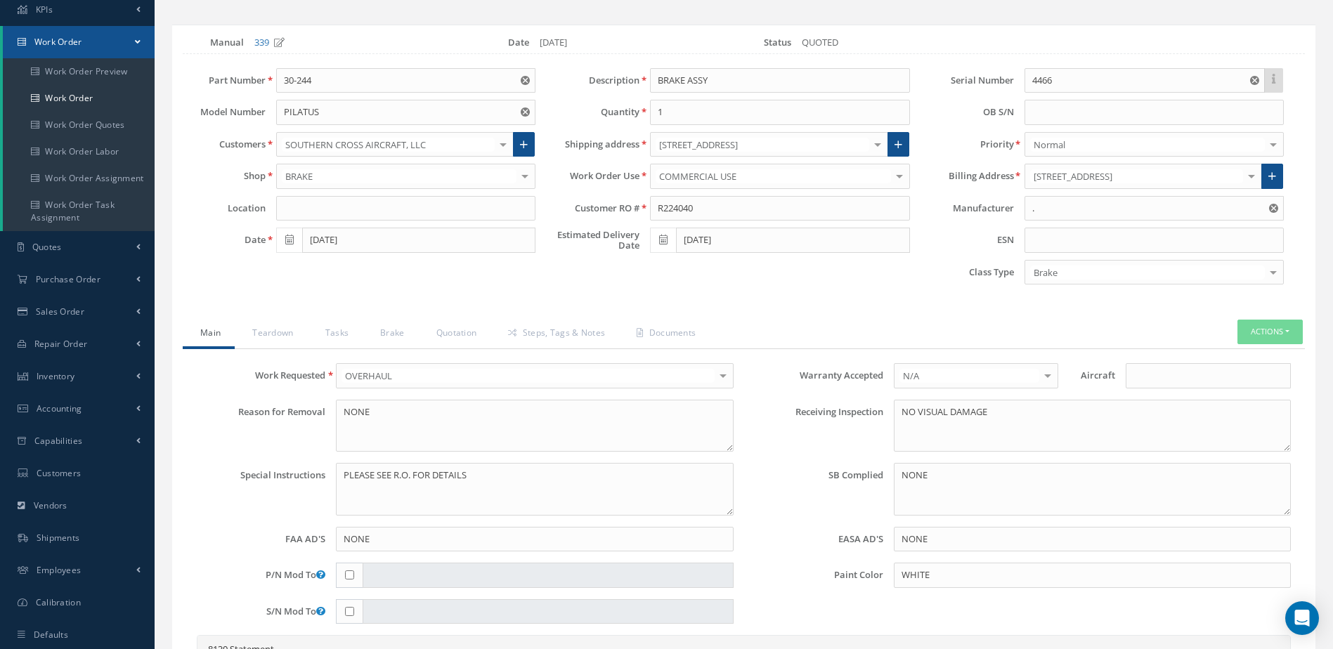
scroll to position [141, 0]
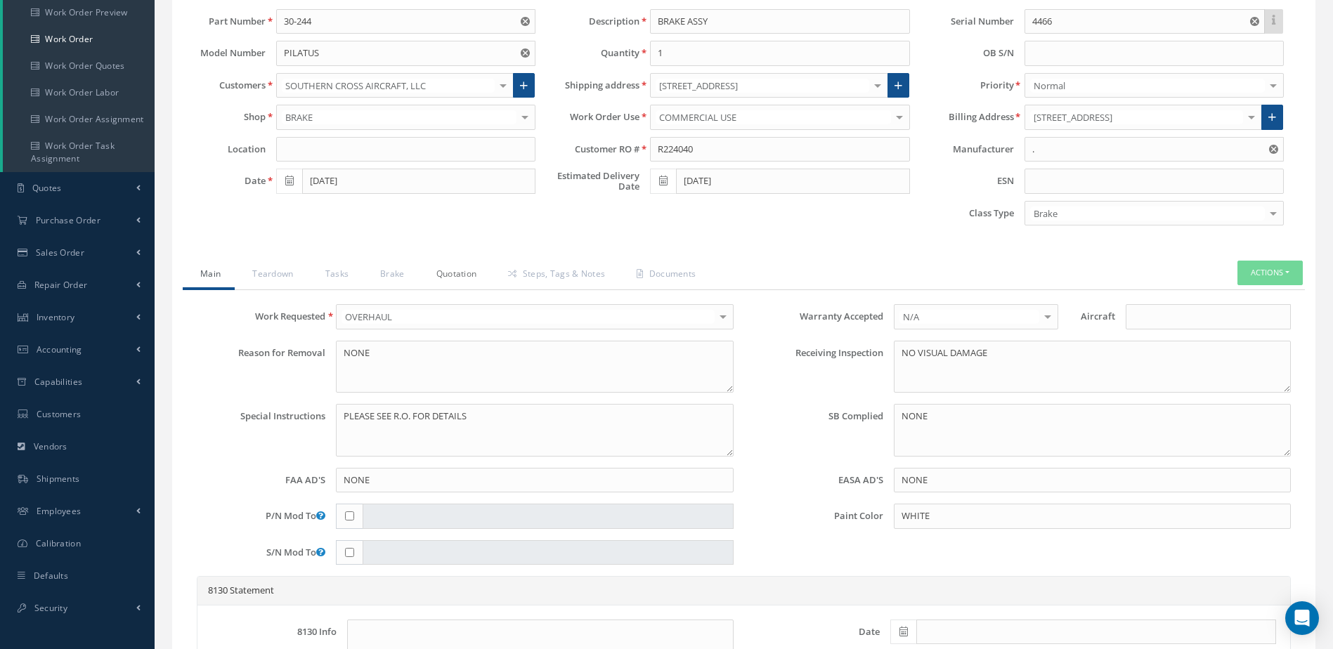
click at [457, 270] on link "Quotation" at bounding box center [455, 276] width 72 height 30
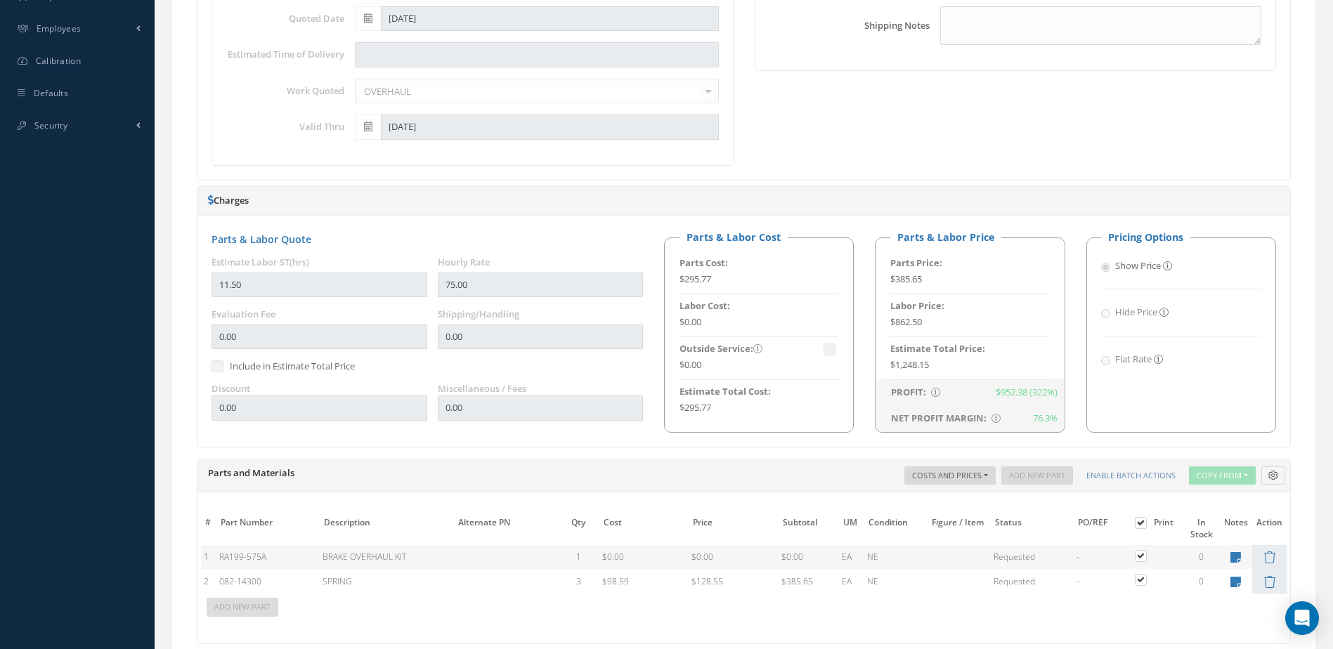
scroll to position [392, 0]
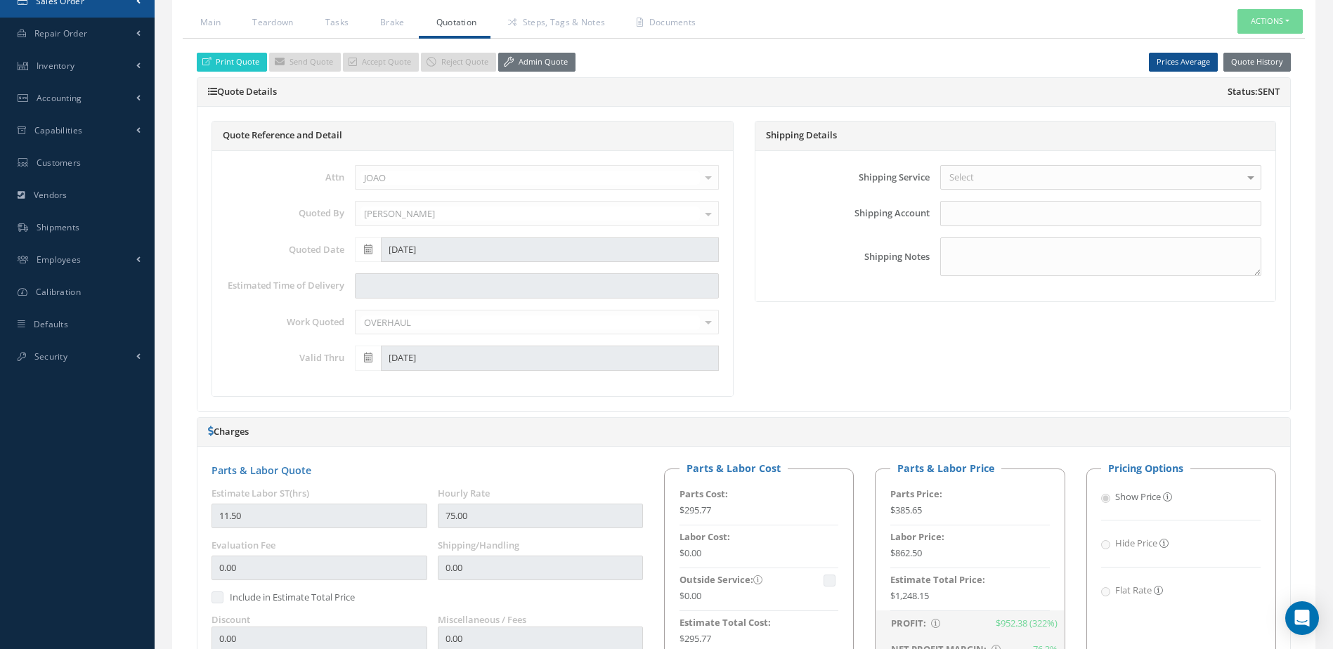
select select "25"
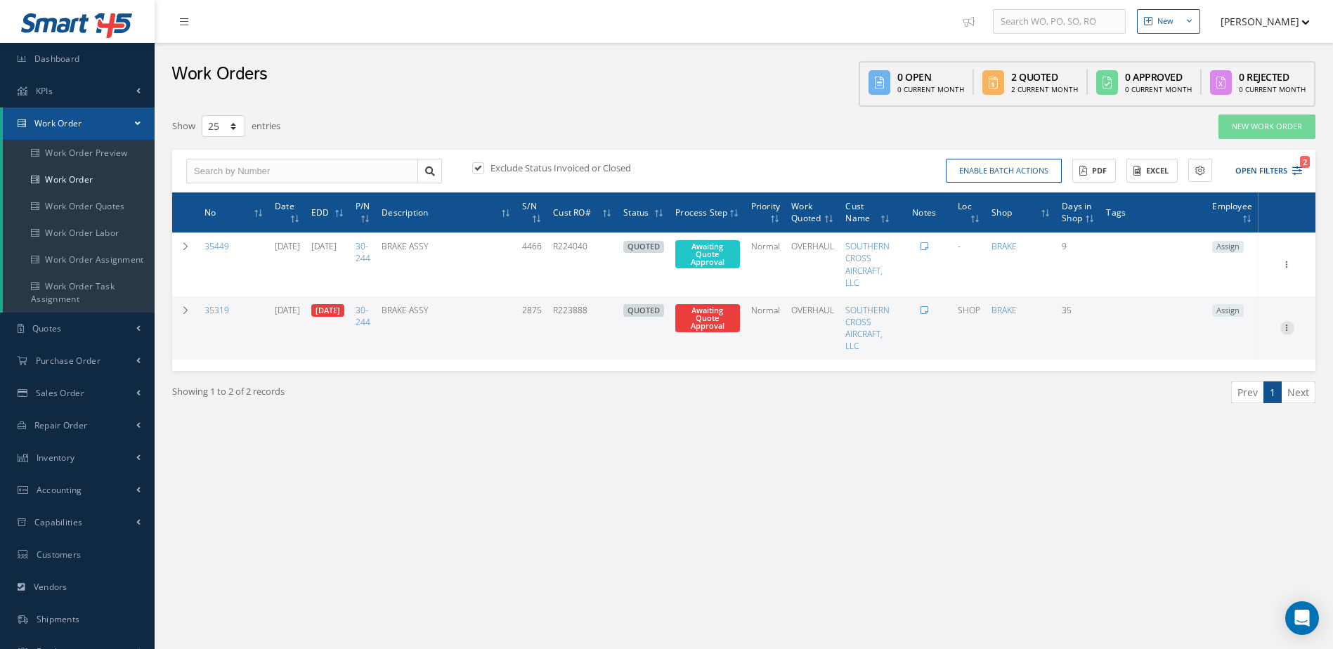
click at [1289, 269] on icon at bounding box center [1287, 263] width 14 height 11
click at [1225, 348] on link "Edit" at bounding box center [1222, 355] width 111 height 18
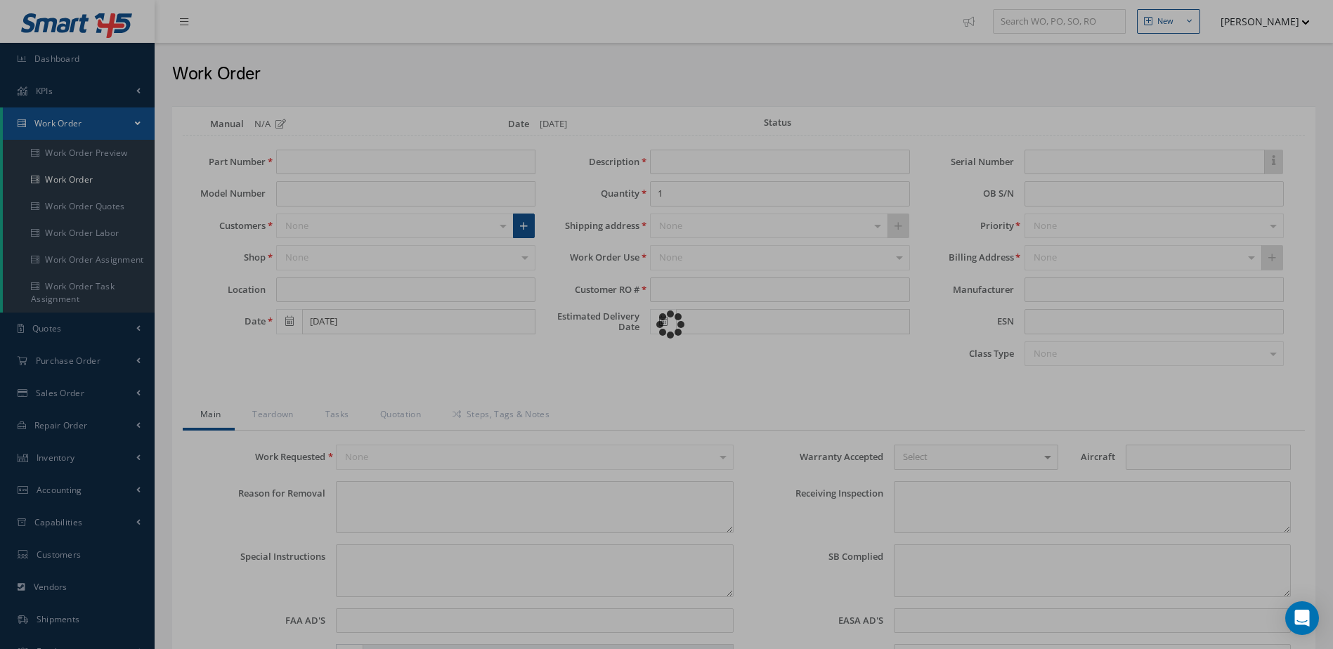
type input "30-244"
type input "PILATUS"
type input "SHOP"
type input "07/09/2025"
type input "BRAKE ASSY"
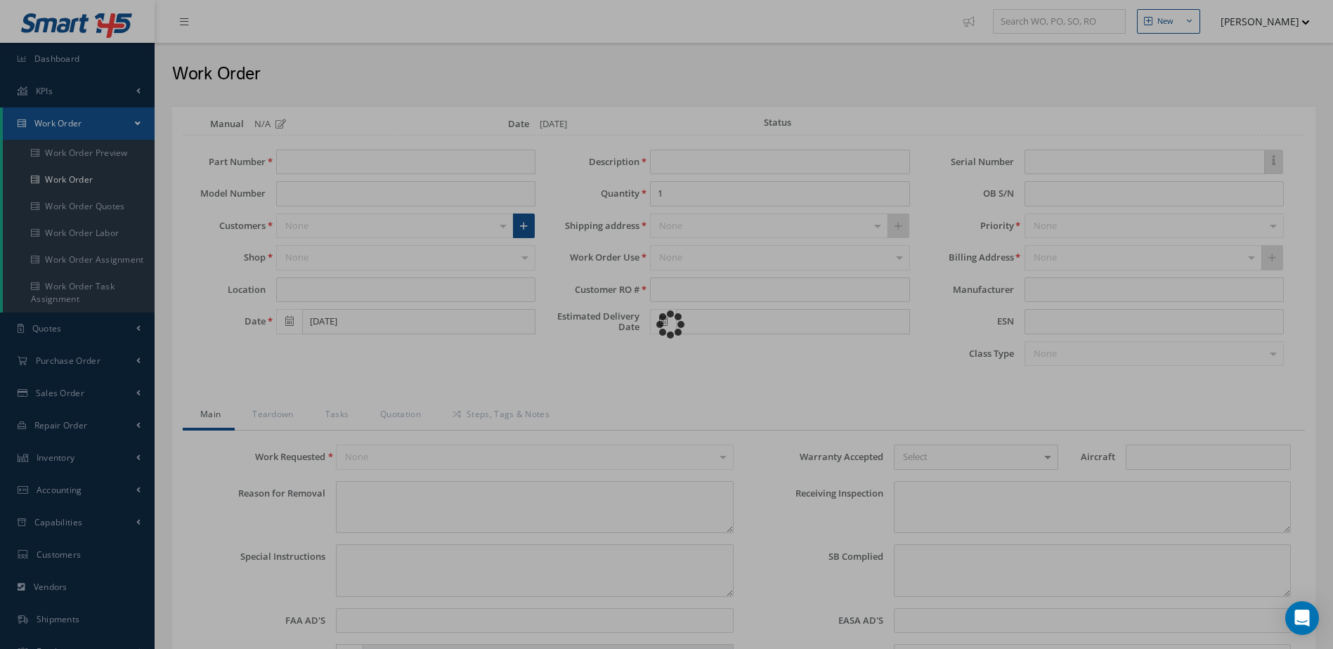
type input "R223888"
type input "08/06/2025"
type input "2875"
type textarea "OVERHAUL."
type textarea "EVALUATE FOR OVERHAUL."
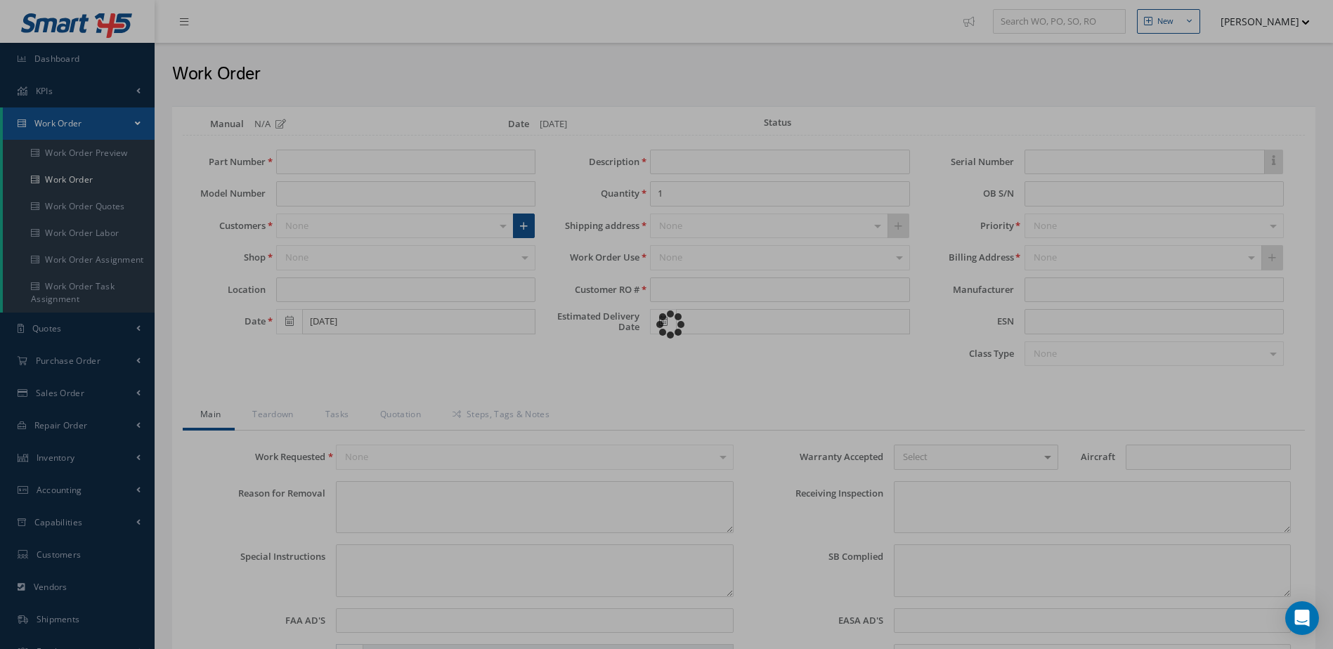
type input "NONE"
type textarea "NO VISUAL DAMAGE"
type textarea "NONE"
type input "NONE"
type input "WHITE"
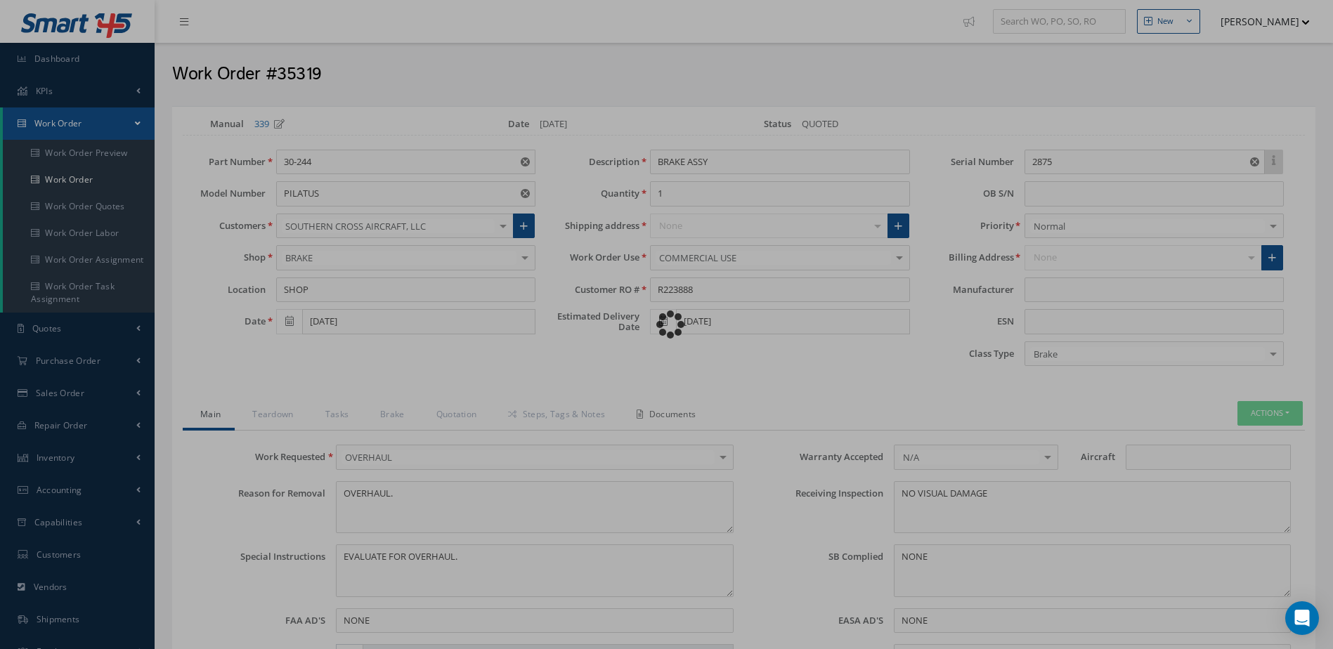
type input "."
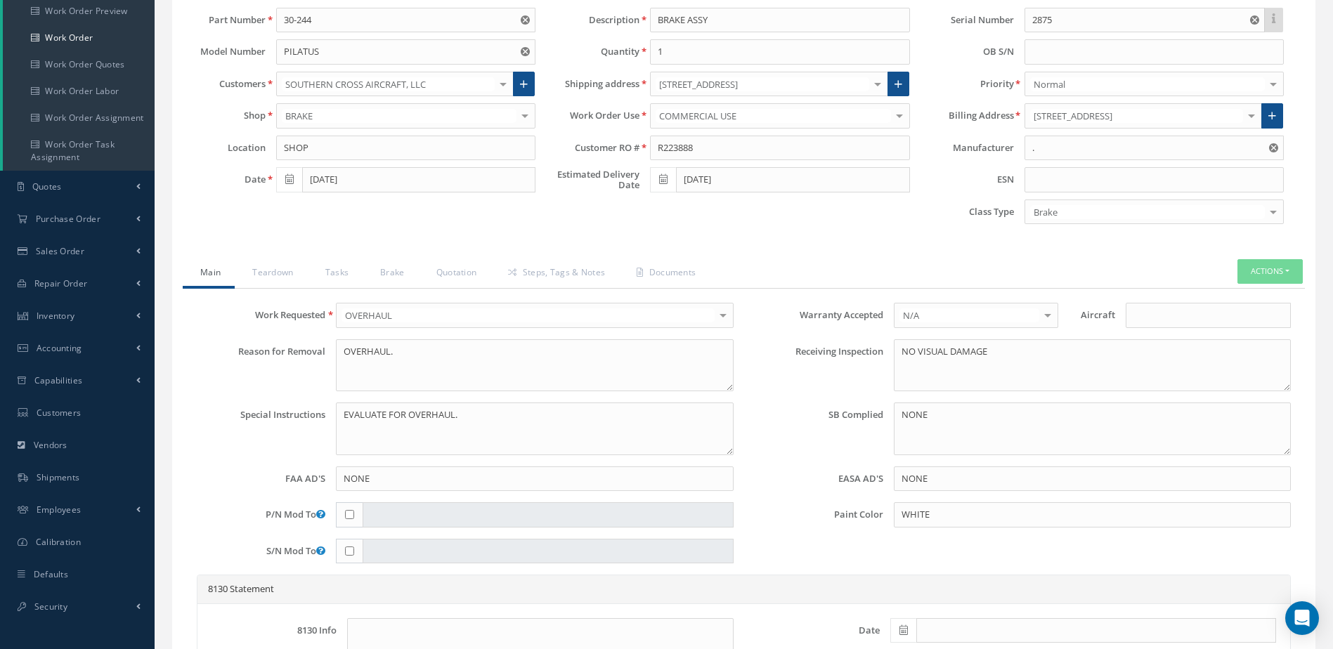
scroll to position [281, 0]
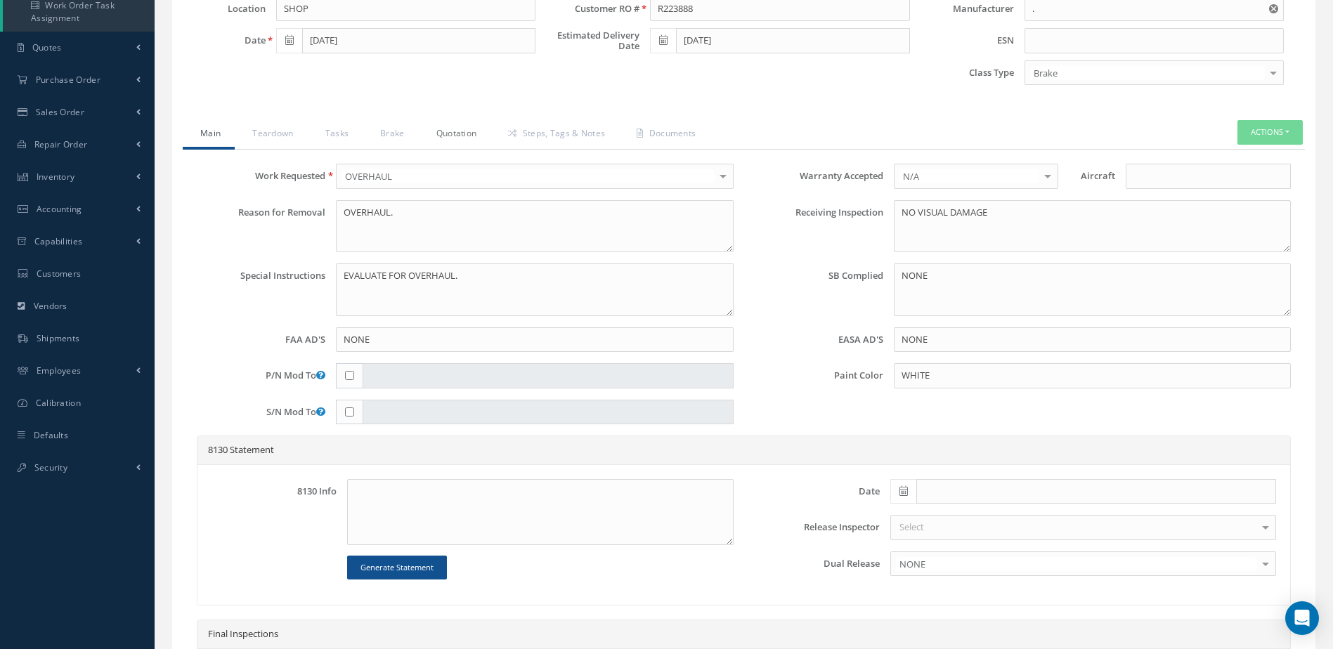
click at [467, 131] on link "Quotation" at bounding box center [455, 135] width 72 height 30
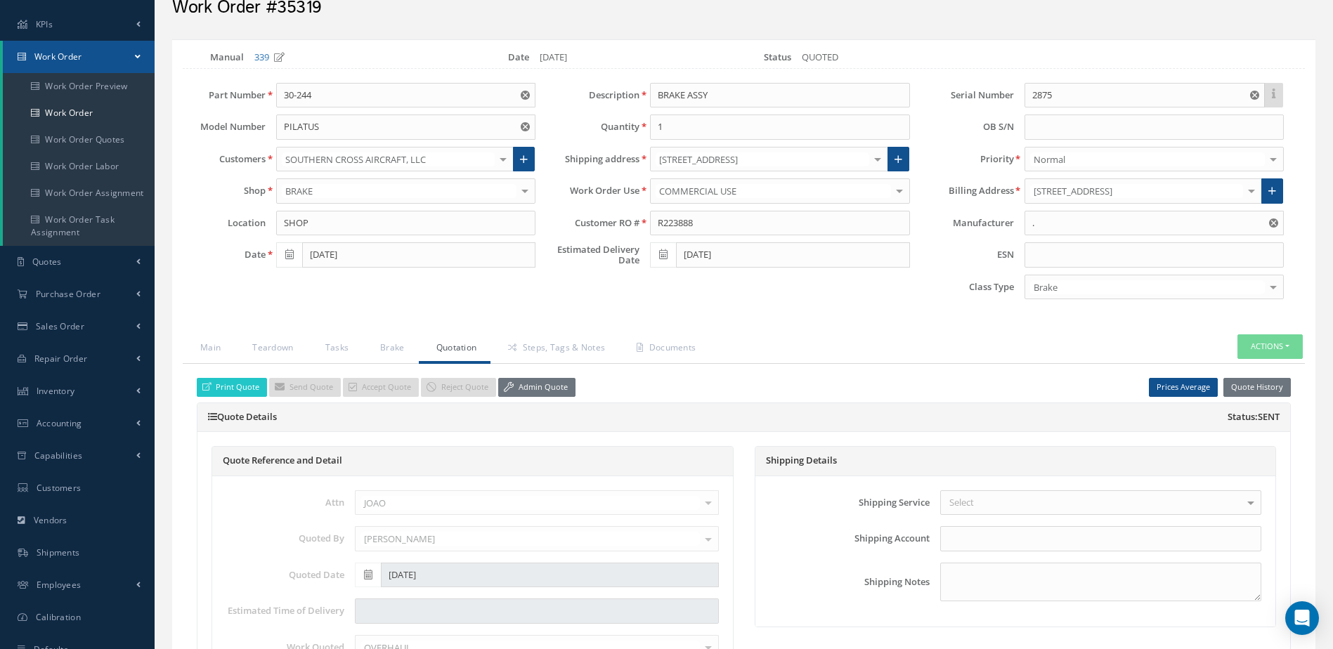
scroll to position [0, 0]
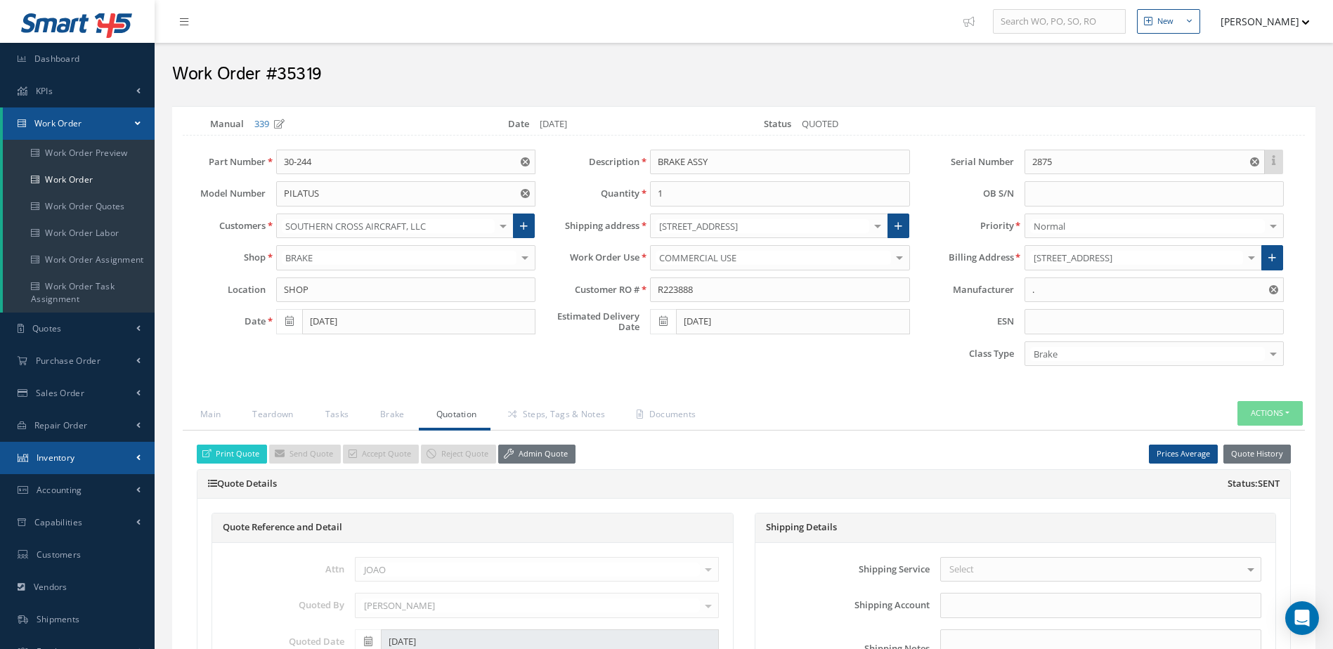
click at [93, 456] on link "Inventory" at bounding box center [77, 458] width 155 height 32
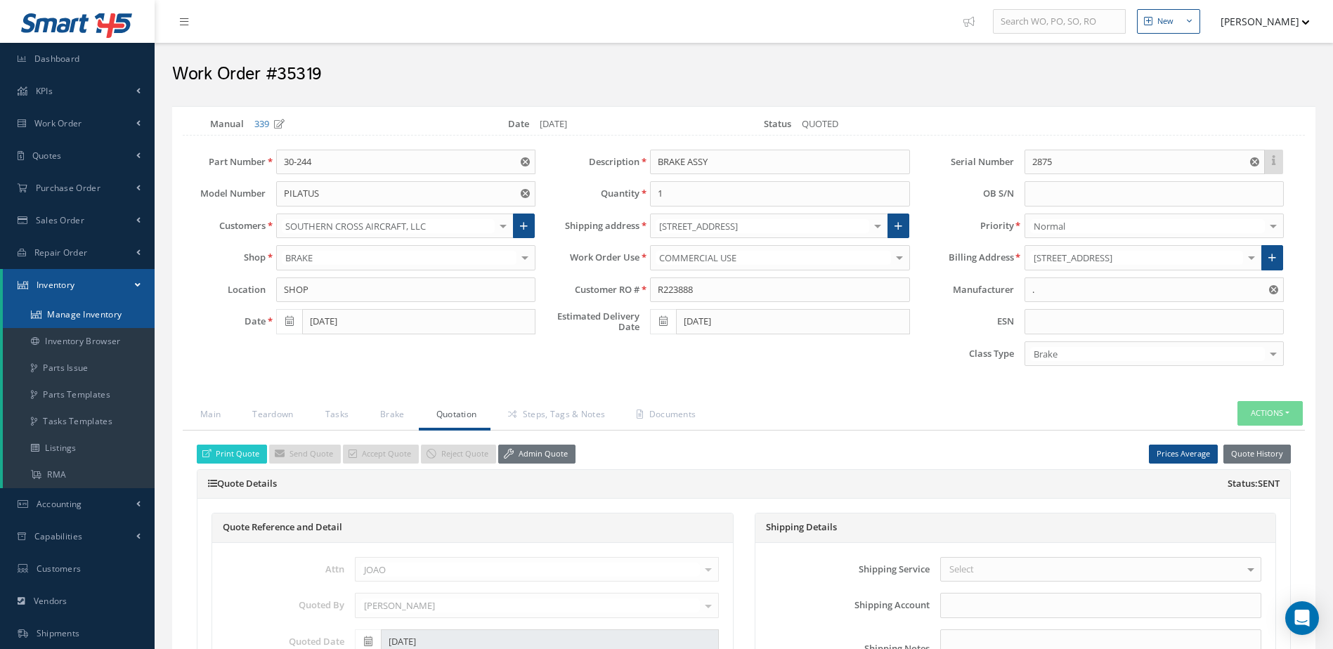
click at [81, 307] on link "Manage Inventory" at bounding box center [79, 314] width 152 height 27
